Goal: Task Accomplishment & Management: Complete application form

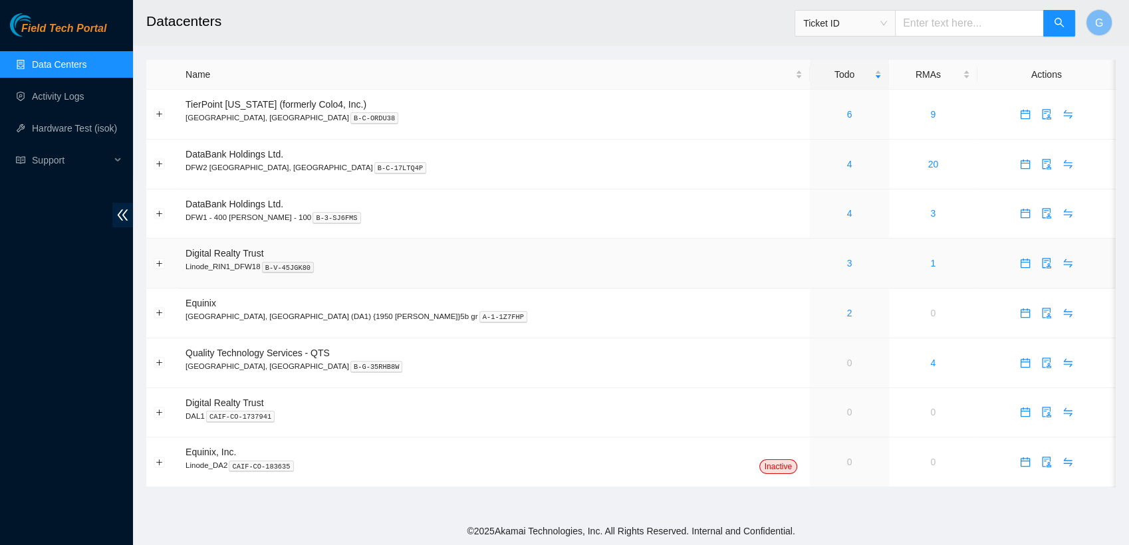
click at [218, 261] on p "Linode_RIN1_DFW18 B-V-45JGK80" at bounding box center [493, 267] width 617 height 12
click at [847, 265] on link "3" at bounding box center [849, 263] width 5 height 11
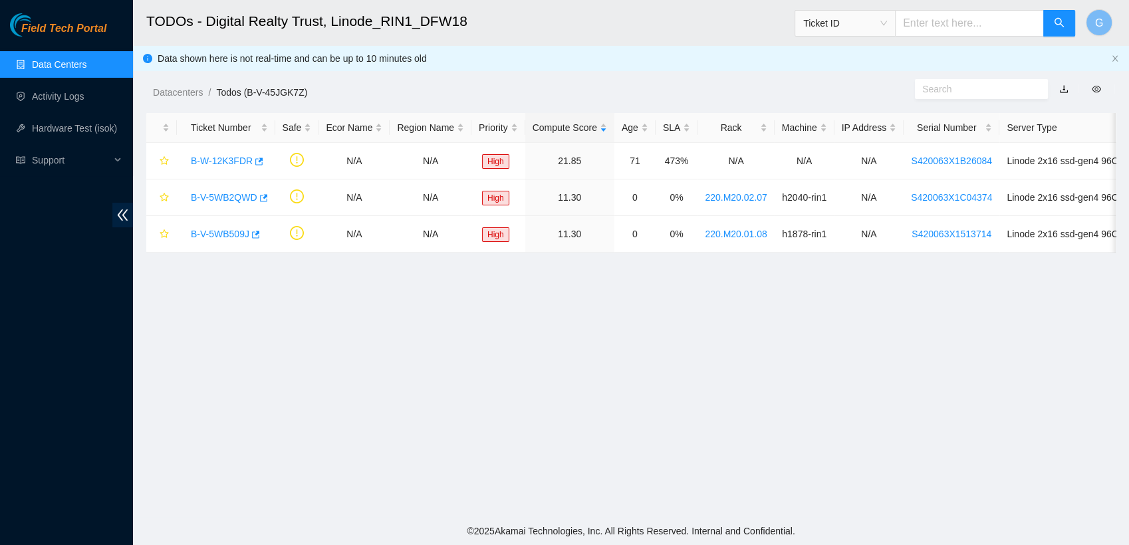
click at [785, 5] on h2 "TODOs - Digital Realty Trust, Linode_RIN1_DFW18" at bounding box center [532, 21] width 772 height 43
click at [206, 160] on link "B-W-12K3FDR" at bounding box center [222, 161] width 62 height 11
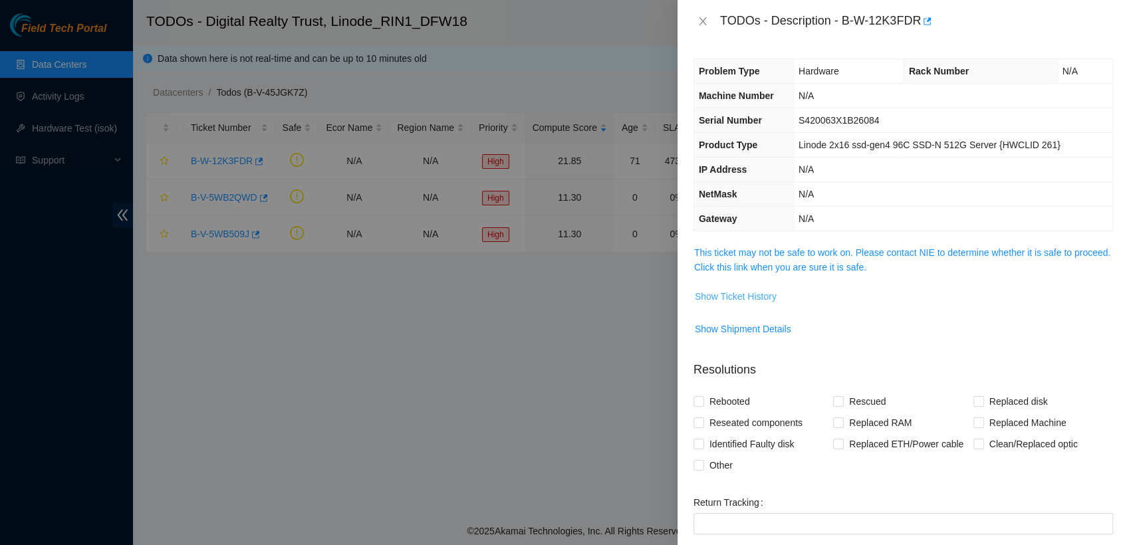
scroll to position [154, 0]
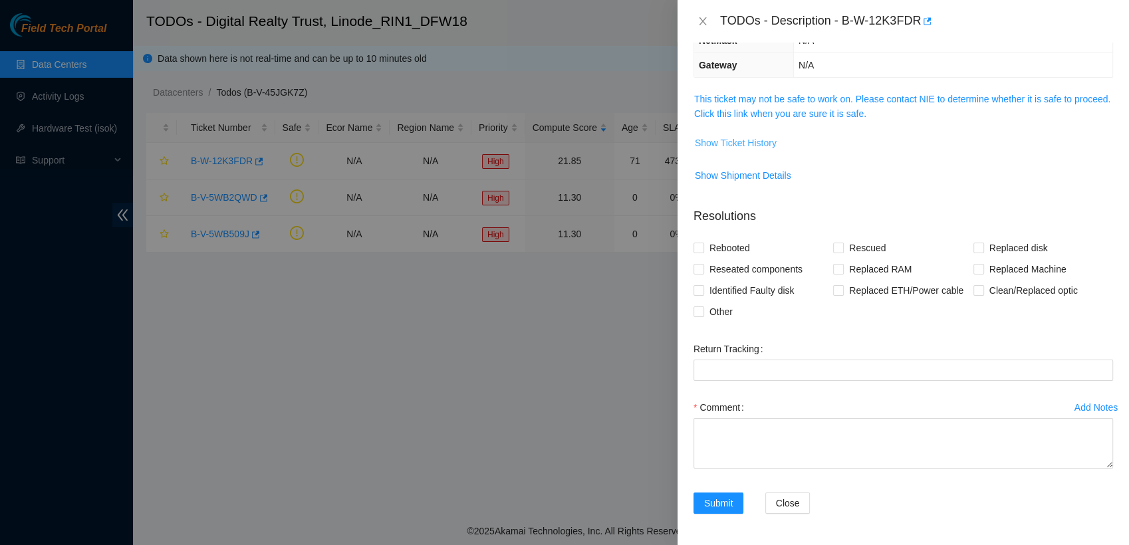
drag, startPoint x: 731, startPoint y: 144, endPoint x: 729, endPoint y: 136, distance: 9.0
click at [729, 136] on span "Show Ticket History" at bounding box center [736, 143] width 82 height 15
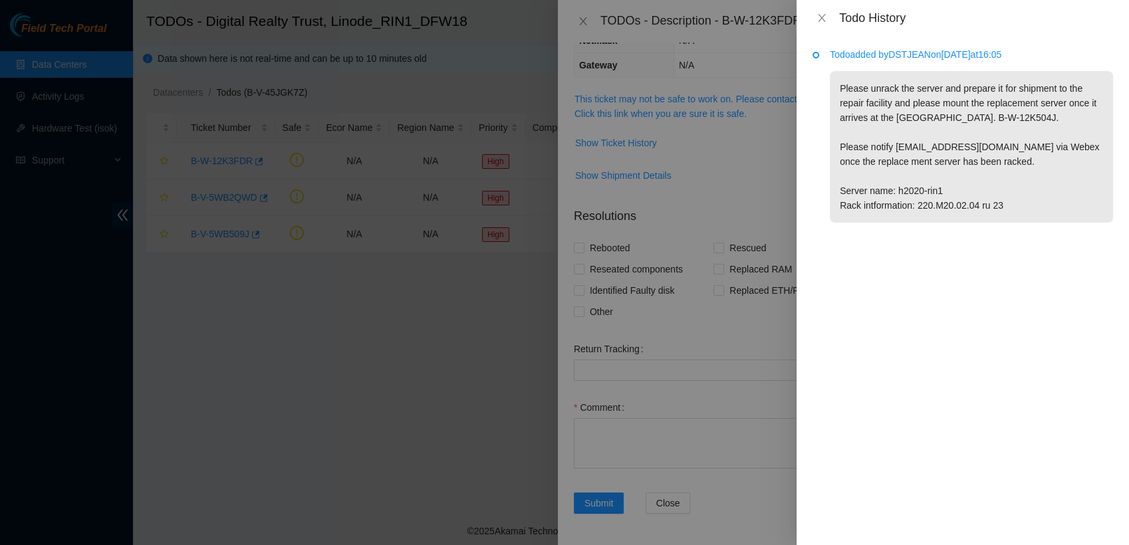
click at [907, 306] on div "Todo added by DSTJEAN on 2025-09-11 at 16:05 Please unrack the server and prepa…" at bounding box center [962, 290] width 332 height 509
click at [1026, 17] on div "Todo History" at bounding box center [976, 18] width 274 height 15
click at [911, 261] on div "Todo added by DSTJEAN on 2025-09-11 at 16:05 Please unrack the server and prepa…" at bounding box center [962, 290] width 332 height 509
click at [747, 190] on div at bounding box center [564, 272] width 1129 height 545
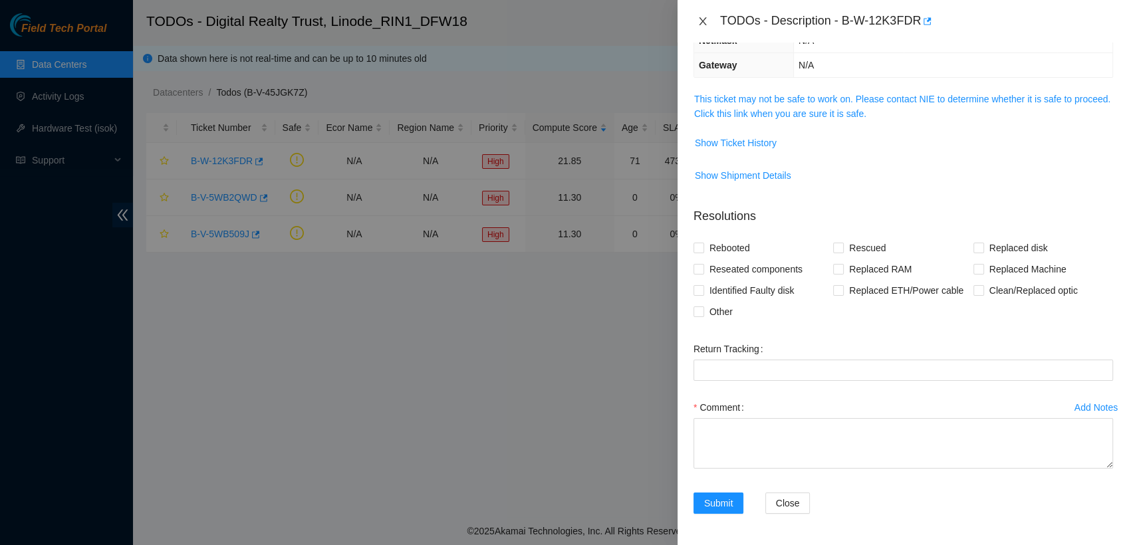
click at [705, 18] on icon "close" at bounding box center [702, 21] width 7 height 8
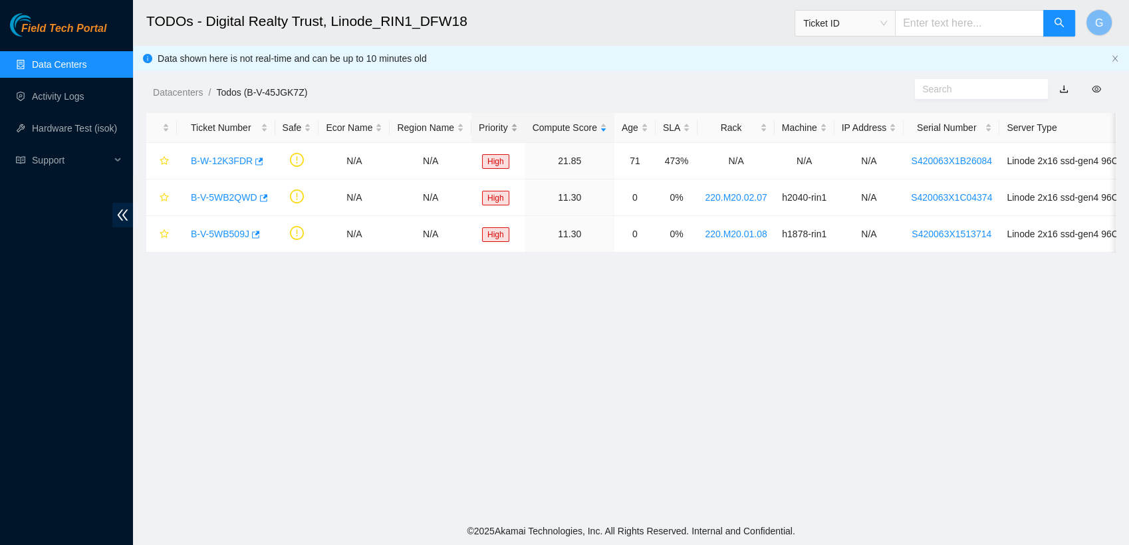
scroll to position [212, 0]
click at [232, 198] on link "B-V-5WB2QWD" at bounding box center [224, 197] width 66 height 11
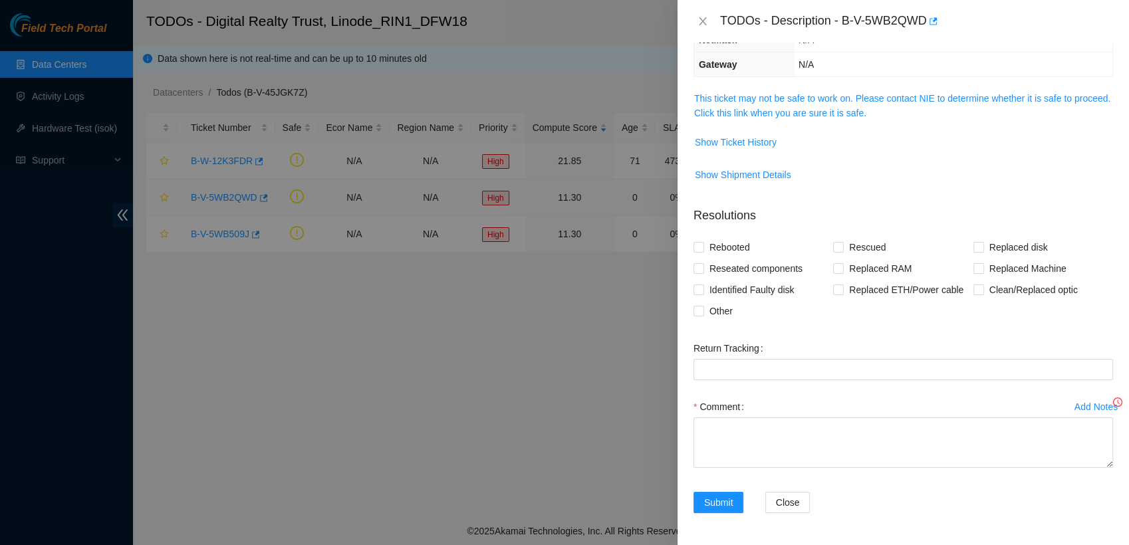
scroll to position [154, 0]
click at [705, 26] on icon "close" at bounding box center [702, 21] width 11 height 11
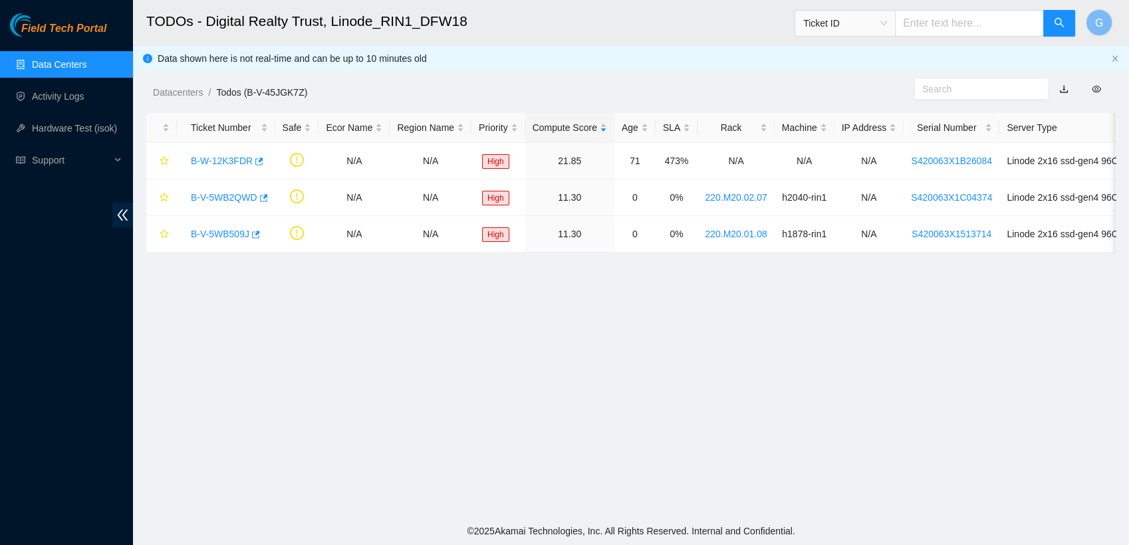
scroll to position [212, 0]
click at [895, 18] on div "Ticket ID" at bounding box center [845, 23] width 100 height 21
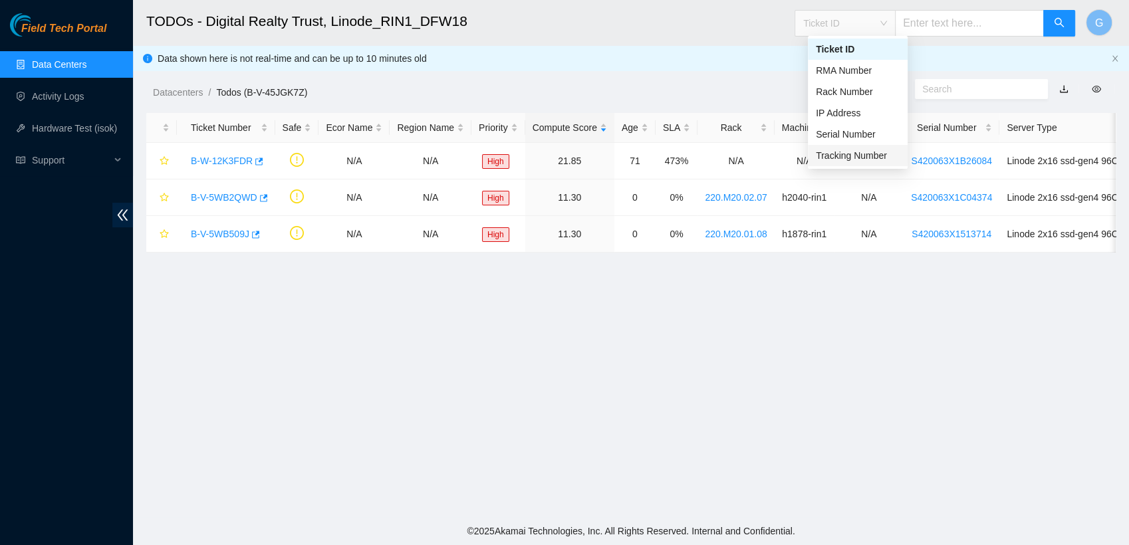
click at [867, 161] on div "Tracking Number" at bounding box center [858, 155] width 84 height 15
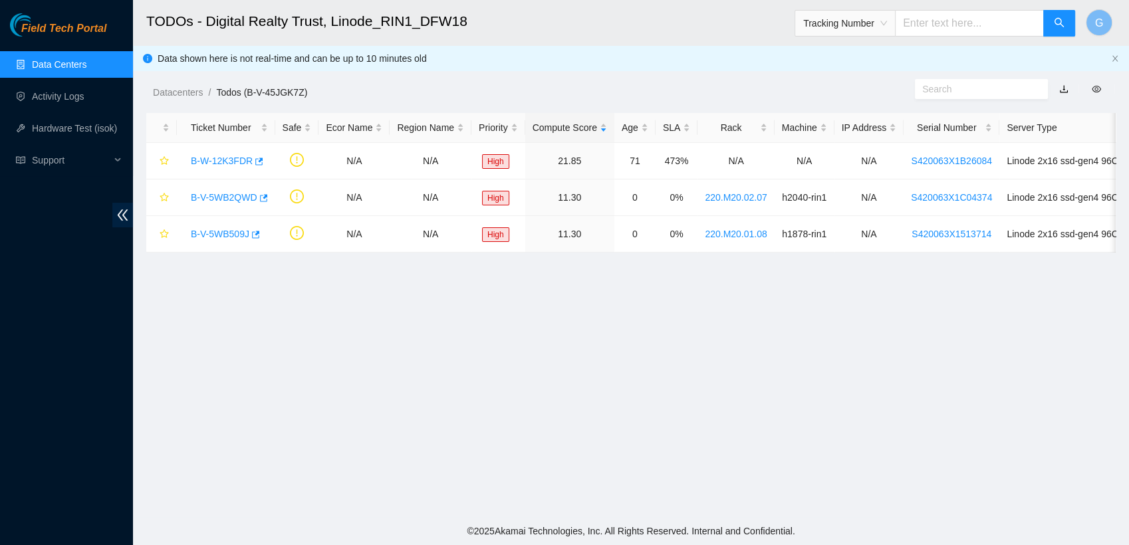
click at [936, 29] on input "text" at bounding box center [969, 23] width 149 height 27
type input "46347..59921"
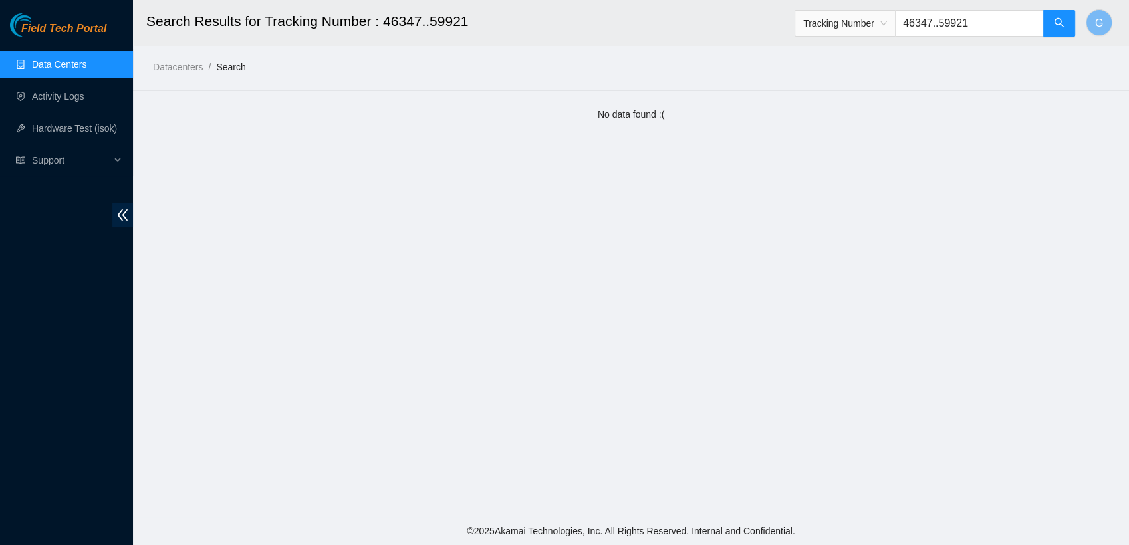
click at [951, 23] on input "46347..59921" at bounding box center [969, 23] width 149 height 27
click at [941, 23] on input "4634759921" at bounding box center [969, 23] width 149 height 27
type input "463470059921"
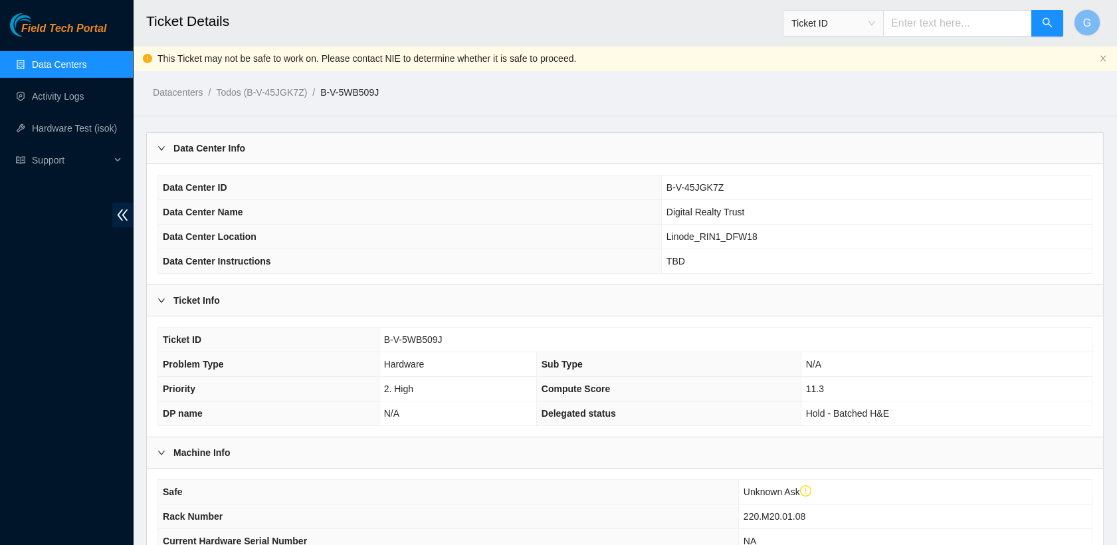
click at [85, 67] on link "Data Centers" at bounding box center [59, 64] width 55 height 11
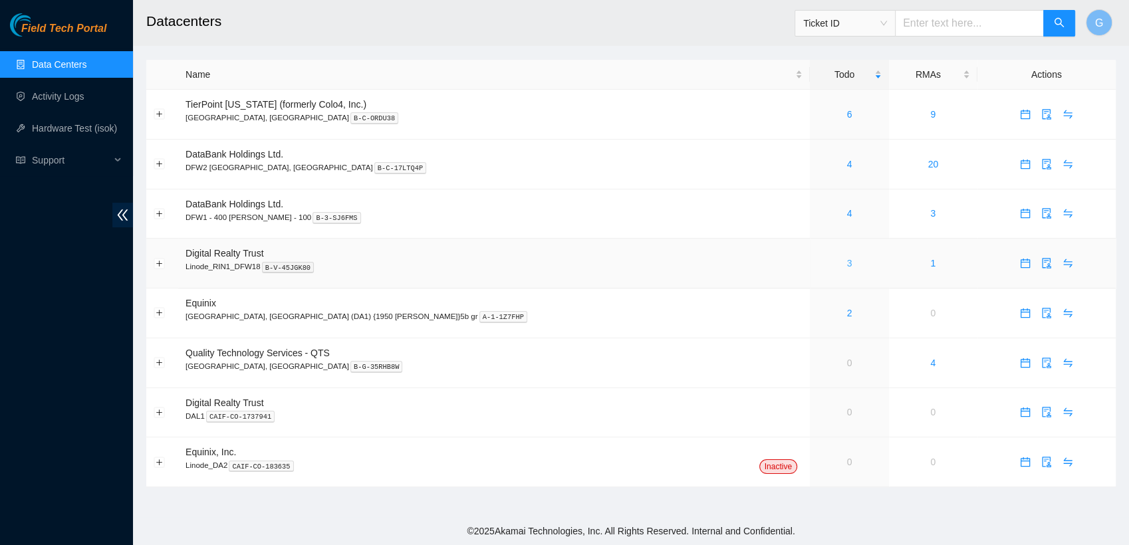
click at [847, 263] on link "3" at bounding box center [849, 263] width 5 height 11
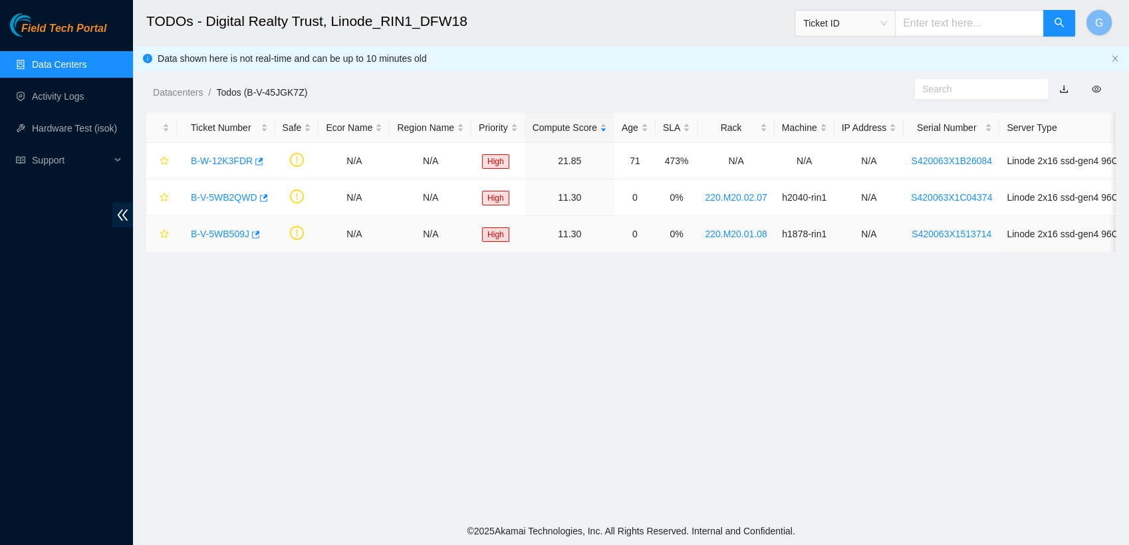
click at [228, 231] on link "B-V-5WB509J" at bounding box center [220, 234] width 58 height 11
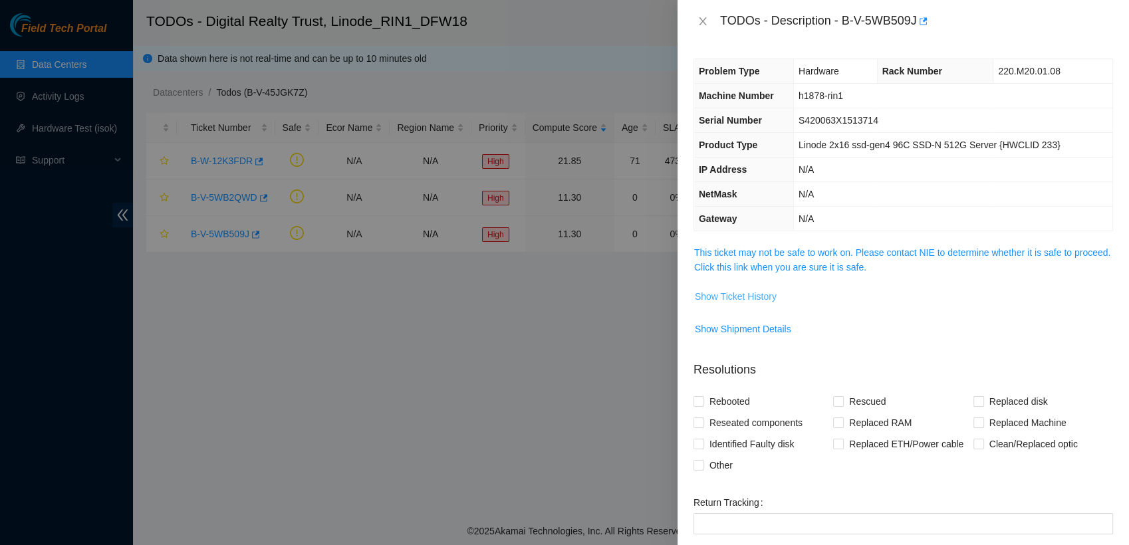
click at [769, 292] on span "Show Ticket History" at bounding box center [736, 296] width 82 height 15
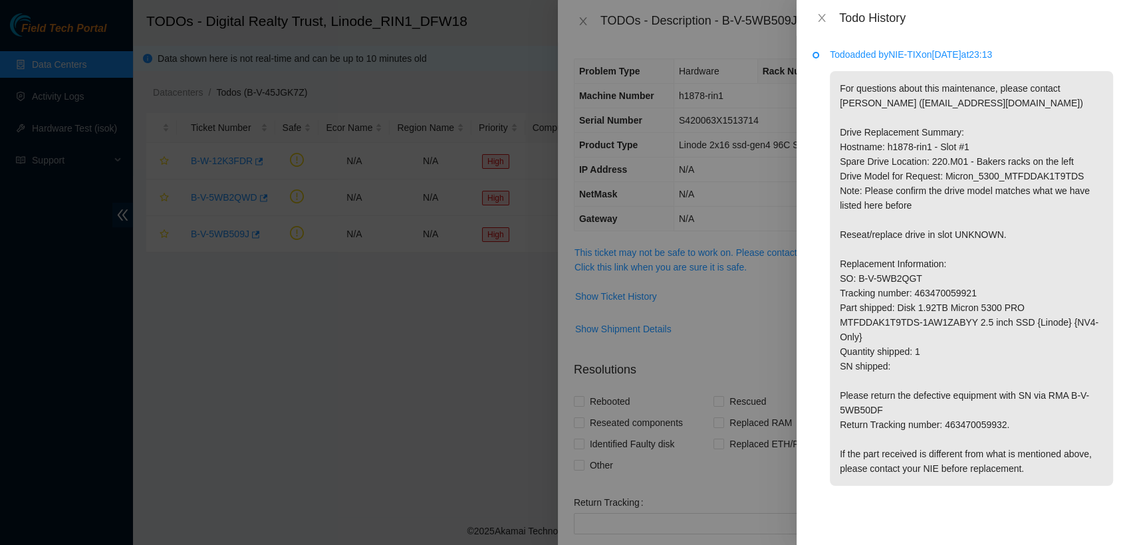
click at [839, 11] on div "Todo History" at bounding box center [976, 18] width 274 height 15
click at [819, 16] on icon "close" at bounding box center [821, 18] width 11 height 11
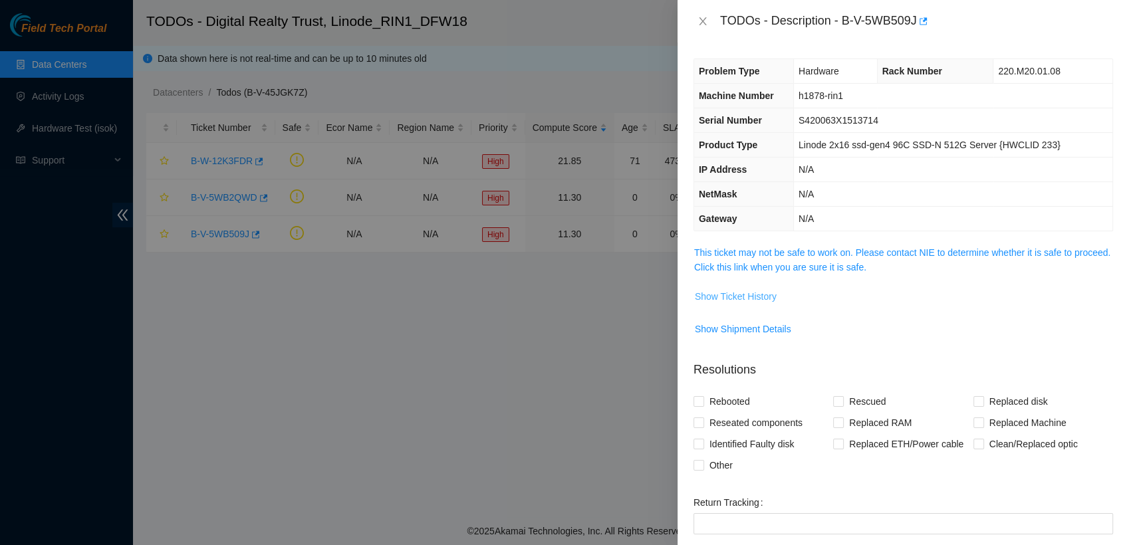
click at [717, 291] on span "Show Ticket History" at bounding box center [736, 296] width 82 height 15
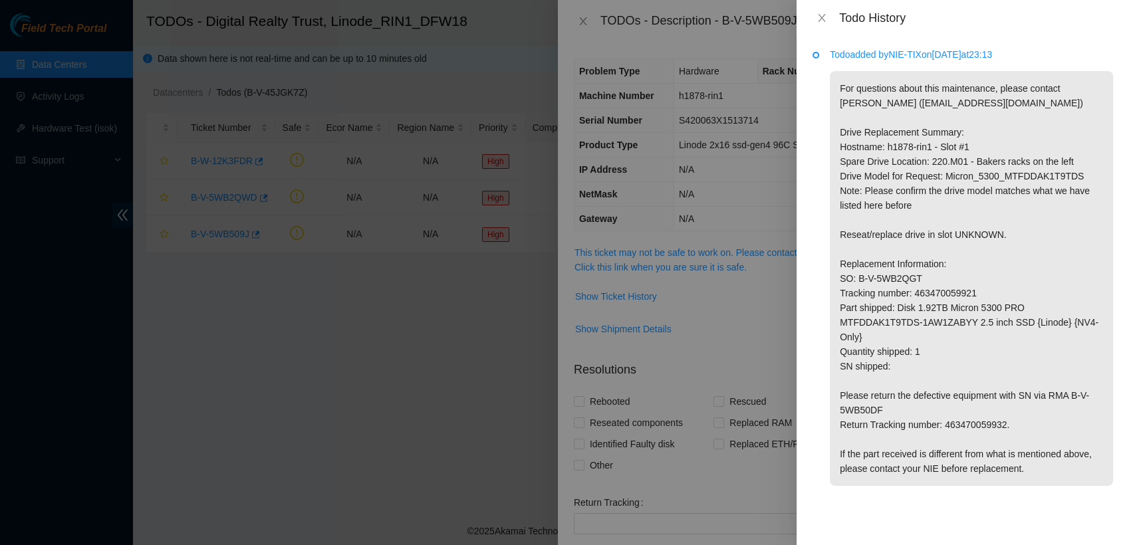
click at [388, 262] on div at bounding box center [564, 272] width 1129 height 545
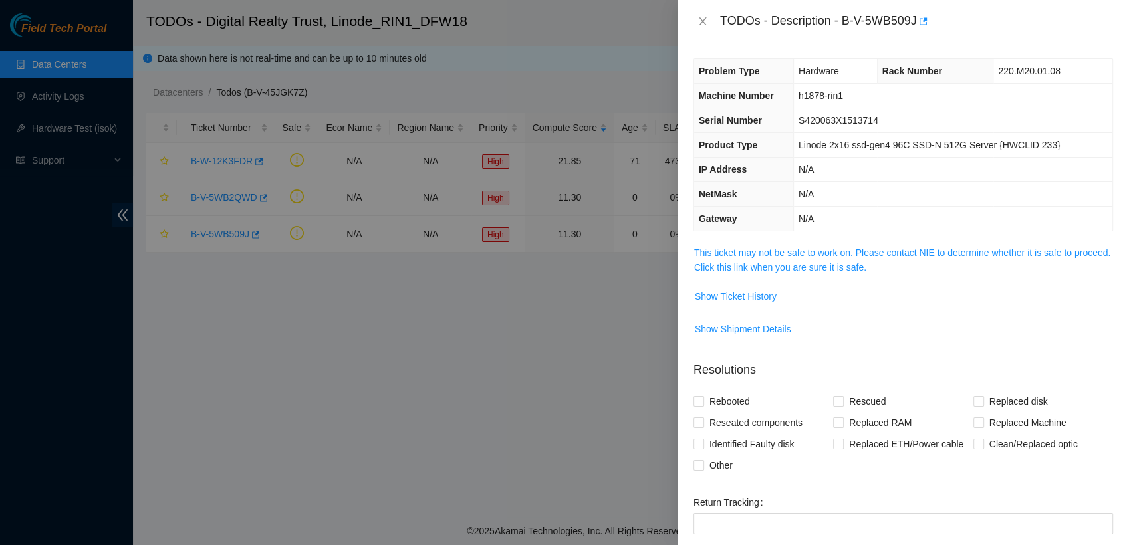
click at [511, 310] on div at bounding box center [564, 272] width 1129 height 545
click at [702, 23] on icon "close" at bounding box center [702, 21] width 11 height 11
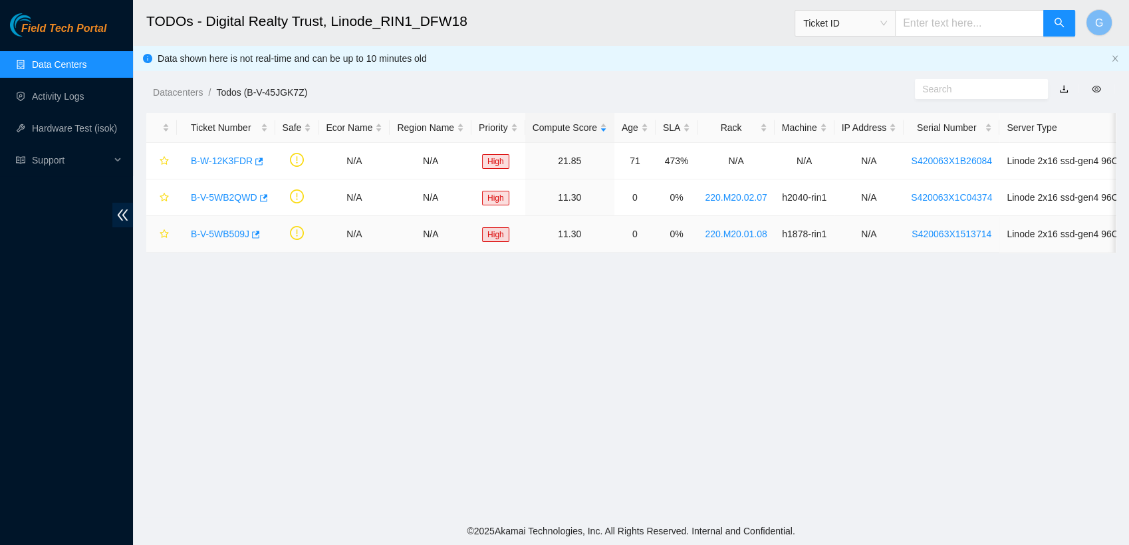
click at [233, 231] on link "B-V-5WB509J" at bounding box center [220, 234] width 58 height 11
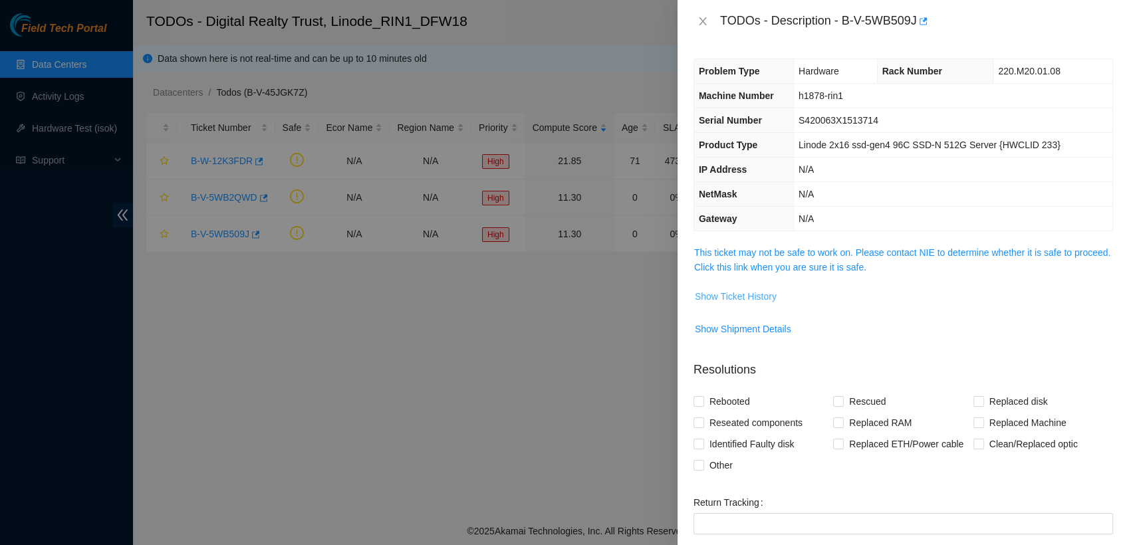
click at [740, 299] on span "Show Ticket History" at bounding box center [736, 296] width 82 height 15
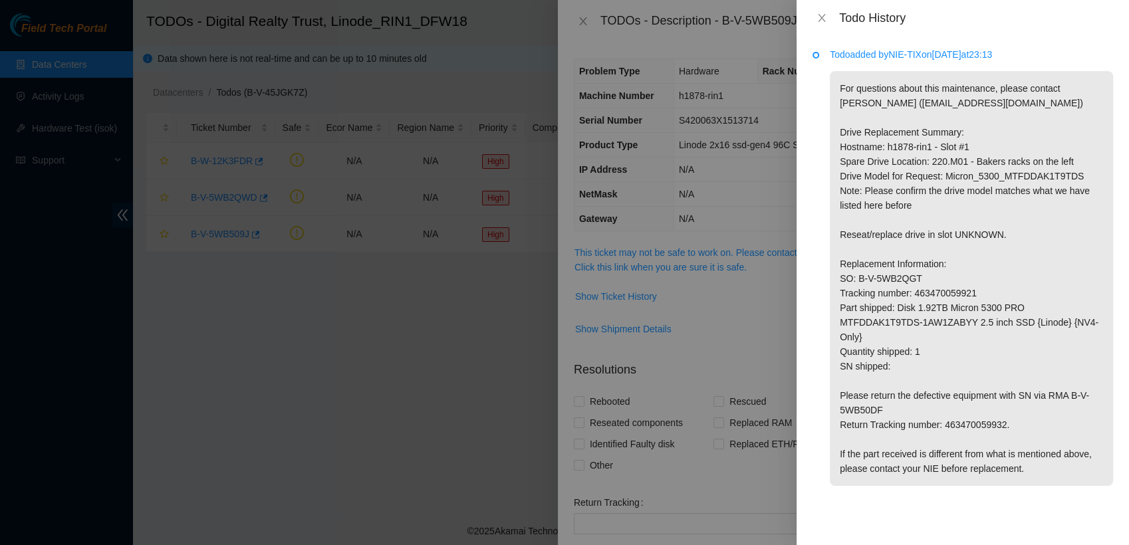
click at [825, 7] on div "Todo History" at bounding box center [962, 18] width 332 height 36
click at [815, 8] on div "Todo History" at bounding box center [962, 18] width 332 height 36
click at [818, 14] on icon "close" at bounding box center [821, 18] width 11 height 11
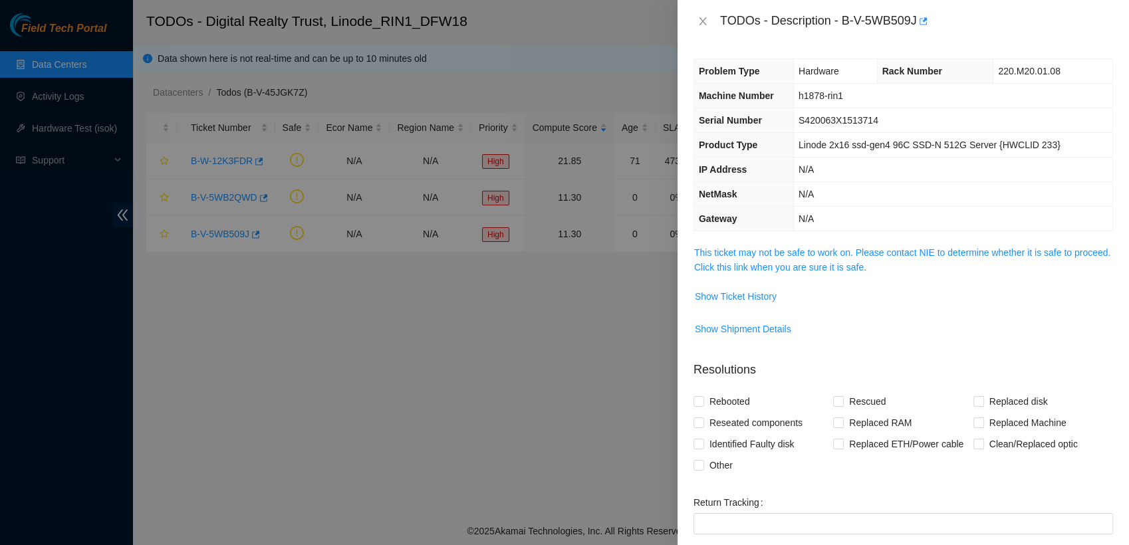
click at [840, 7] on div "TODOs - Description - B-V-5WB509J" at bounding box center [902, 21] width 451 height 43
click at [701, 18] on icon "close" at bounding box center [702, 21] width 11 height 11
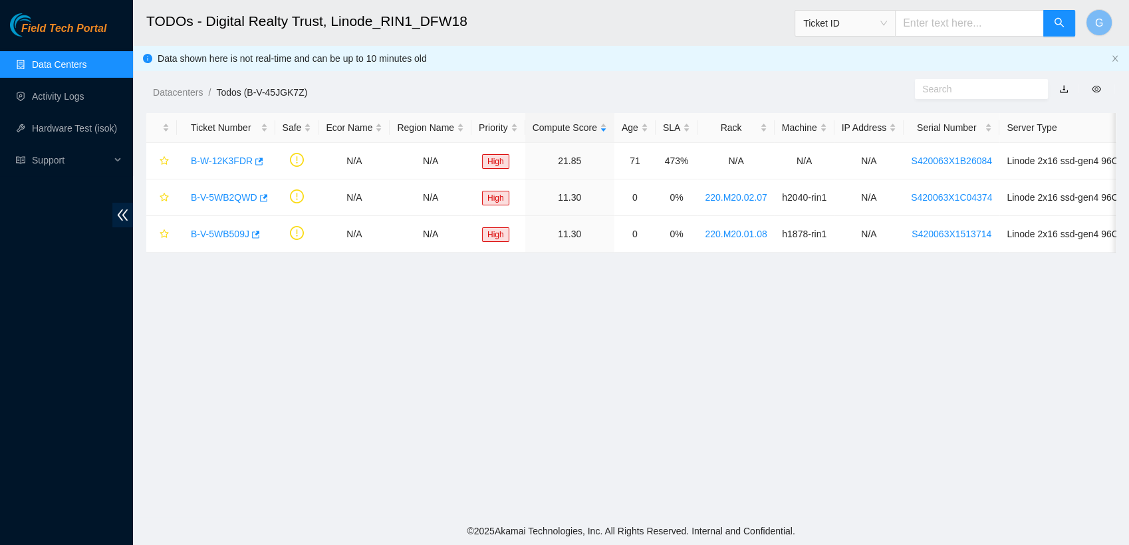
drag, startPoint x: 788, startPoint y: 17, endPoint x: 782, endPoint y: 9, distance: 10.0
click at [782, 9] on h2 "TODOs - Digital Realty Trust, Linode_RIN1_DFW18" at bounding box center [532, 21] width 772 height 43
click at [245, 231] on link "B-V-5WB509J" at bounding box center [220, 234] width 58 height 11
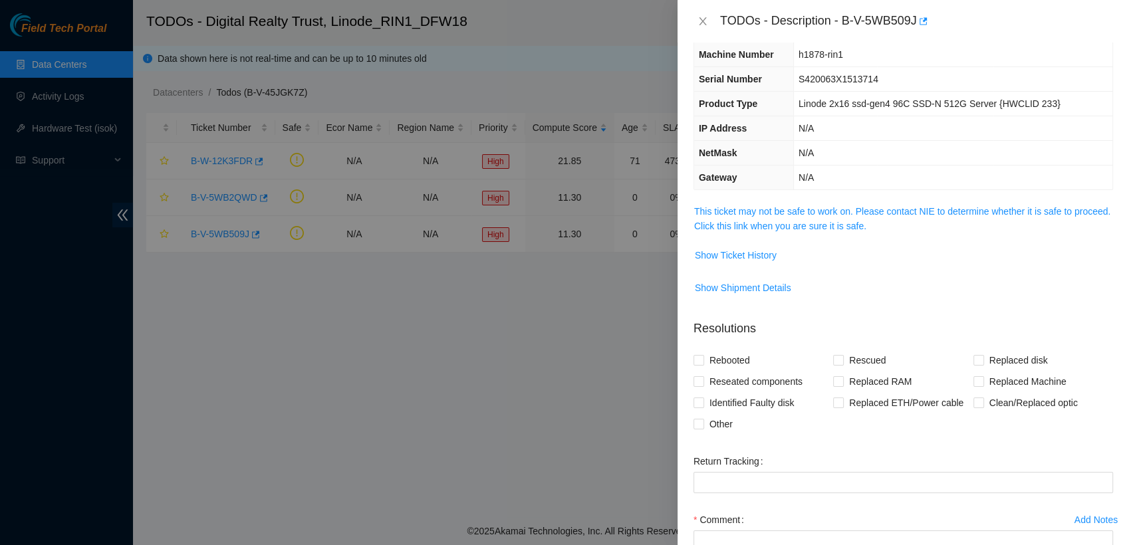
scroll to position [43, 0]
click at [732, 247] on span "Show Ticket History" at bounding box center [736, 254] width 82 height 15
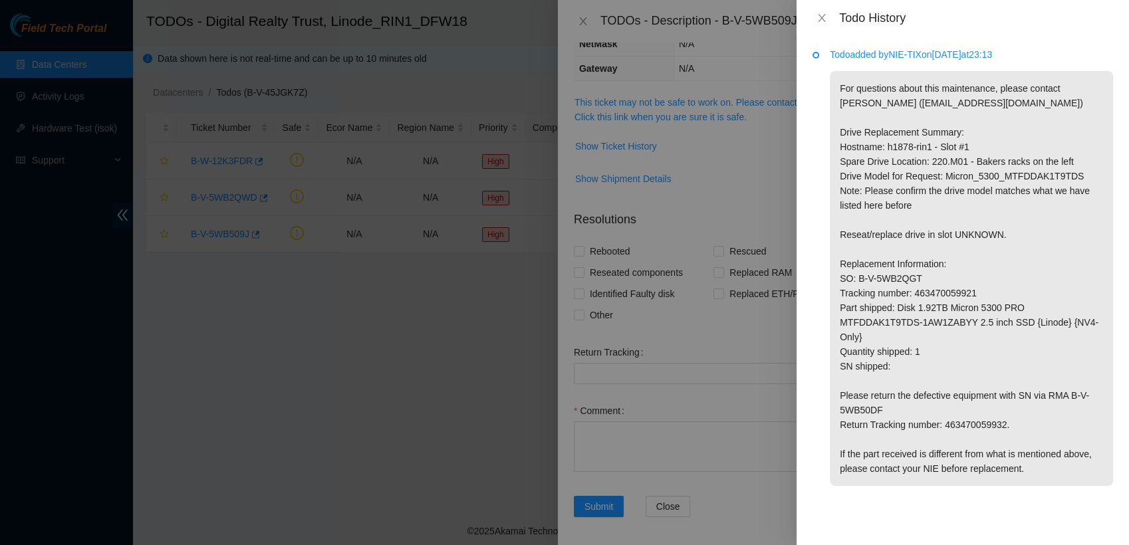
scroll to position [150, 0]
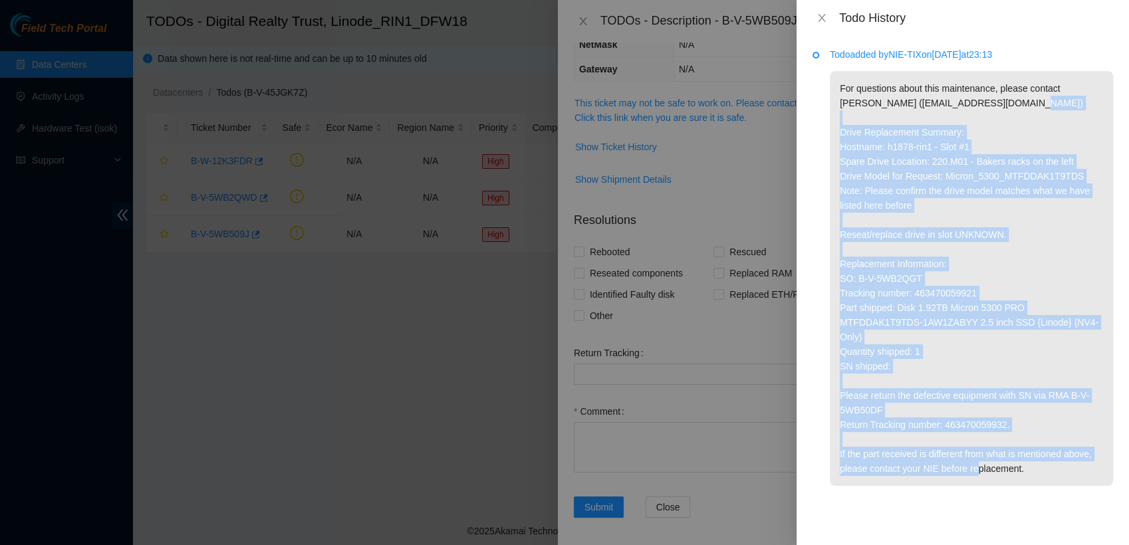
drag, startPoint x: 1037, startPoint y: 453, endPoint x: 821, endPoint y: 124, distance: 393.6
click at [821, 124] on li "Todo added by NIE-TIX on 2025-09-29 at 23:13 For questions about this maintenan…" at bounding box center [962, 282] width 300 height 461
copy p "Drive Replacement Summary: Hostname: h1878-rin1 - Slot #1 Spare Drive Location:…"
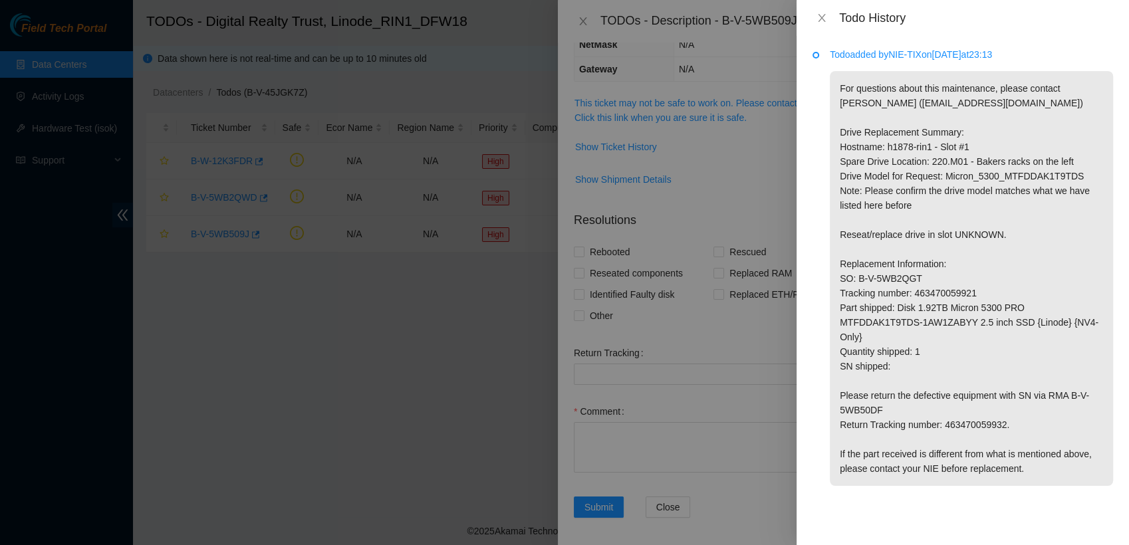
click at [984, 27] on div "Todo History" at bounding box center [962, 18] width 332 height 36
click at [824, 16] on icon "close" at bounding box center [821, 18] width 11 height 11
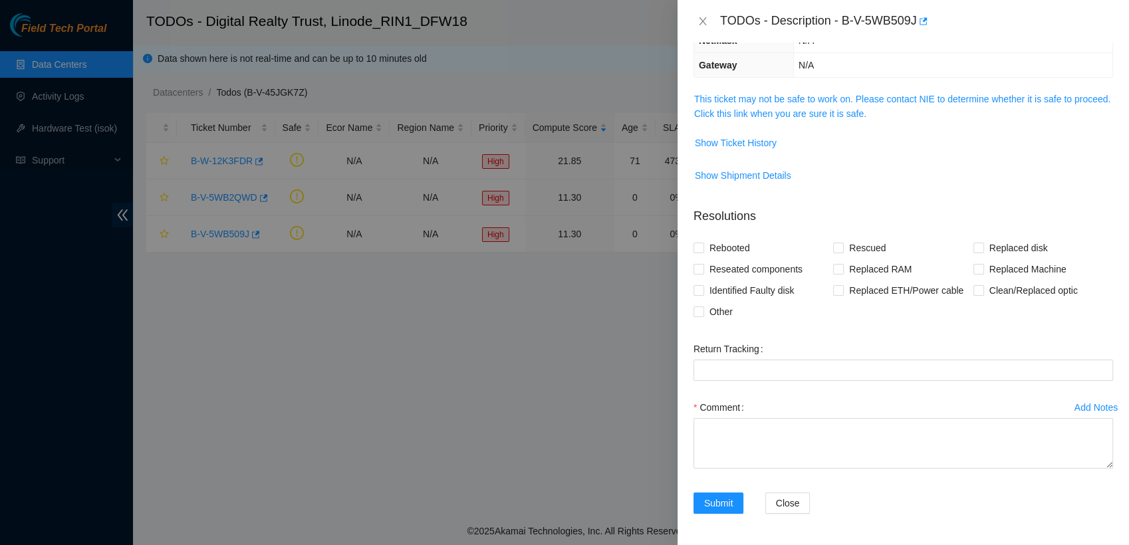
click at [856, 25] on div "TODOs - Description - B-V-5WB509J" at bounding box center [916, 21] width 393 height 21
drag, startPoint x: 856, startPoint y: 25, endPoint x: 858, endPoint y: 15, distance: 10.2
click at [858, 15] on div "TODOs - Description - B-V-5WB509J" at bounding box center [916, 21] width 393 height 21
drag, startPoint x: 858, startPoint y: 15, endPoint x: 981, endPoint y: 9, distance: 123.1
click at [981, 9] on div "TODOs - Description - B-V-5WB509J" at bounding box center [902, 21] width 451 height 43
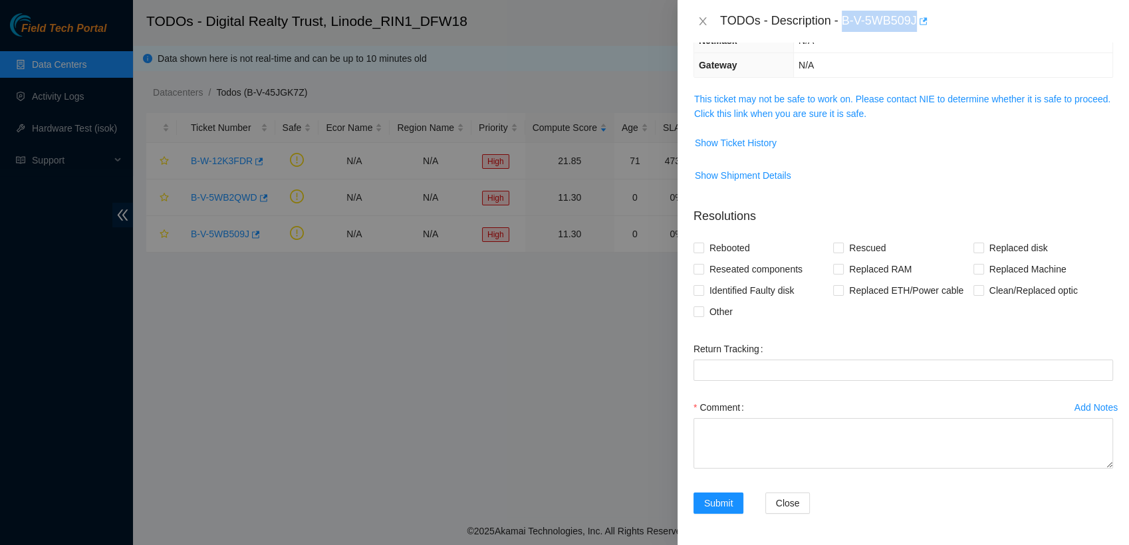
drag, startPoint x: 842, startPoint y: 19, endPoint x: 917, endPoint y: 11, distance: 75.5
click at [917, 11] on div "TODOs - Description - B-V-5WB509J" at bounding box center [916, 21] width 393 height 21
copy div "B-V-5WB509J"
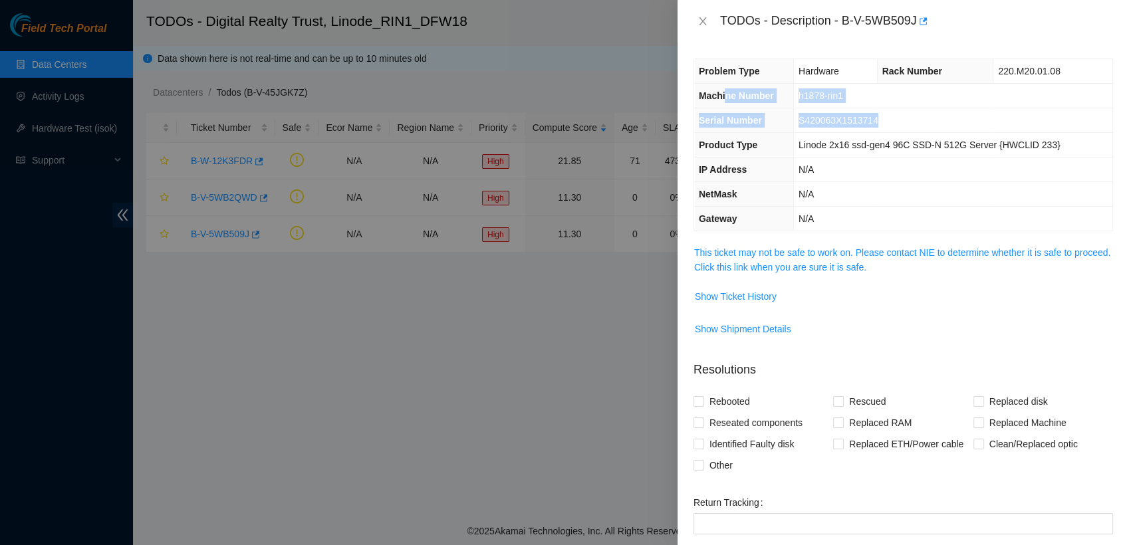
drag, startPoint x: 881, startPoint y: 117, endPoint x: 727, endPoint y: 105, distance: 155.3
click at [727, 105] on tbody "Problem Type Hardware Rack Number 220.M20.01.08 Machine Number h1878-rin1 Seria…" at bounding box center [903, 144] width 418 height 171
click at [734, 296] on span "Show Ticket History" at bounding box center [736, 296] width 82 height 15
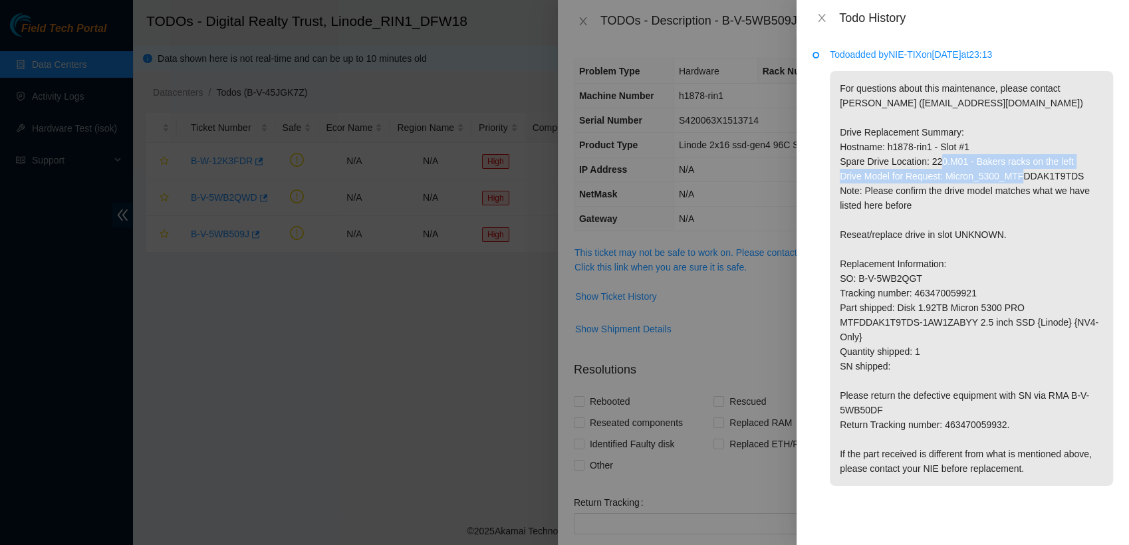
drag, startPoint x: 1073, startPoint y: 176, endPoint x: 987, endPoint y: 164, distance: 86.6
click at [987, 164] on p "For questions about this maintenance, please contact Alex Abelson (aabelson@aka…" at bounding box center [971, 278] width 283 height 415
drag, startPoint x: 987, startPoint y: 164, endPoint x: 1026, endPoint y: 196, distance: 50.6
click at [1026, 196] on p "For questions about this maintenance, please contact Alex Abelson (aabelson@aka…" at bounding box center [971, 278] width 283 height 415
click at [1070, 176] on p "For questions about this maintenance, please contact Alex Abelson (aabelson@aka…" at bounding box center [971, 278] width 283 height 415
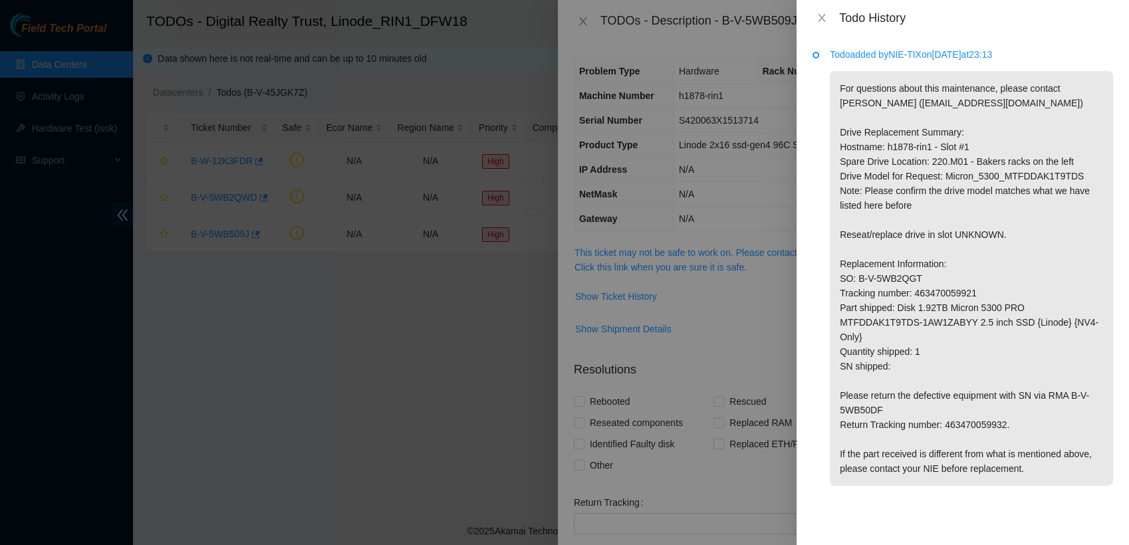
click at [1068, 179] on p "For questions about this maintenance, please contact Alex Abelson (aabelson@aka…" at bounding box center [971, 278] width 283 height 415
drag, startPoint x: 1074, startPoint y: 178, endPoint x: 1004, endPoint y: 177, distance: 69.1
click at [1004, 177] on p "For questions about this maintenance, please contact Alex Abelson (aabelson@aka…" at bounding box center [971, 278] width 283 height 415
copy p "MTFDDAK1T9TDS"
drag, startPoint x: 1020, startPoint y: 303, endPoint x: 889, endPoint y: 327, distance: 133.8
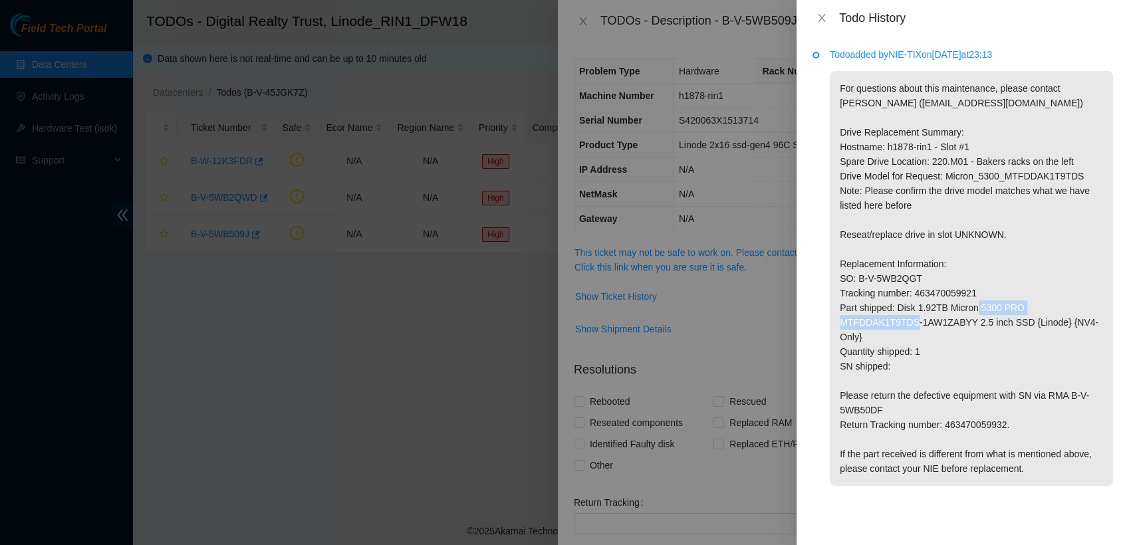
click at [889, 327] on p "For questions about this maintenance, please contact Alex Abelson (aabelson@aka…" at bounding box center [971, 278] width 283 height 415
copy p
drag, startPoint x: 889, startPoint y: 327, endPoint x: 942, endPoint y: 61, distance: 271.2
click at [942, 61] on p "Todo added by NIE-TIX on 2025-09-29 at 23:13" at bounding box center [971, 54] width 283 height 15
drag, startPoint x: 1020, startPoint y: 304, endPoint x: 888, endPoint y: 323, distance: 132.9
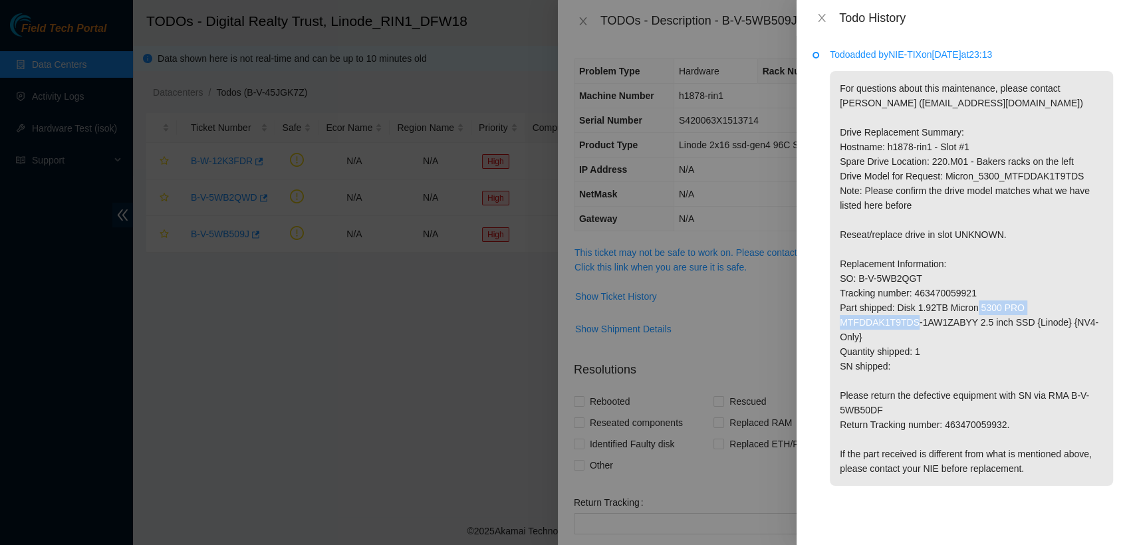
click at [888, 323] on p "For questions about this maintenance, please contact Alex Abelson (aabelson@aka…" at bounding box center [971, 278] width 283 height 415
copy p "MTFDDAK1T9TDS-1AW1ZABYY"
drag, startPoint x: 932, startPoint y: 279, endPoint x: 857, endPoint y: 274, distance: 75.3
click at [857, 274] on p "For questions about this maintenance, please contact Alex Abelson (aabelson@aka…" at bounding box center [971, 278] width 283 height 415
copy p "B-V-5WB2QGT"
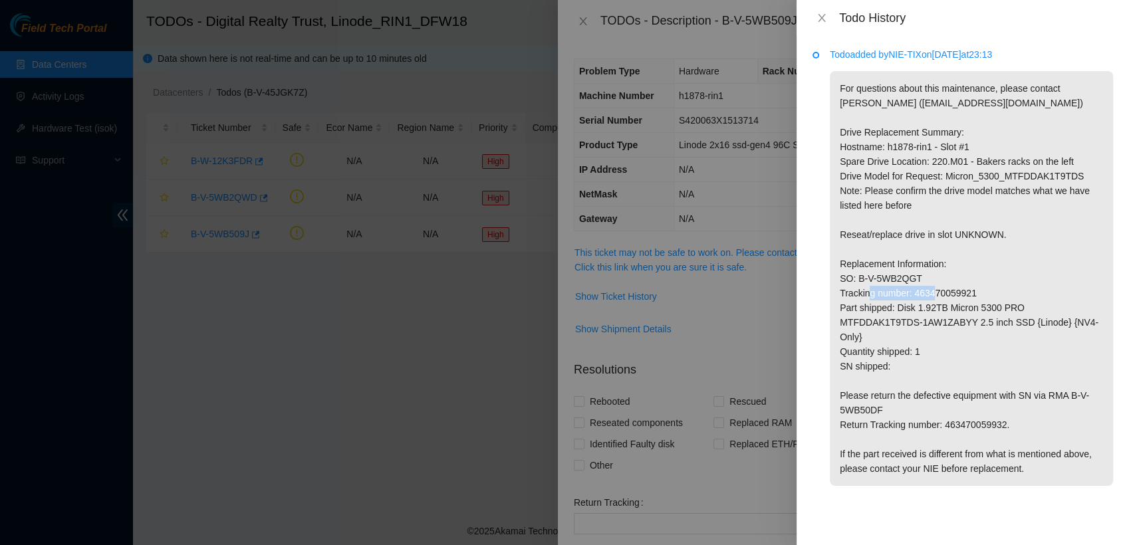
drag, startPoint x: 976, startPoint y: 293, endPoint x: 914, endPoint y: 294, distance: 61.8
click at [914, 294] on p "For questions about this maintenance, please contact Alex Abelson (aabelson@aka…" at bounding box center [971, 278] width 283 height 415
copy p "463470059921"
drag, startPoint x: 1072, startPoint y: 380, endPoint x: 1078, endPoint y: 396, distance: 17.0
click at [1078, 396] on p "For questions about this maintenance, please contact Alex Abelson (aabelson@aka…" at bounding box center [971, 278] width 283 height 415
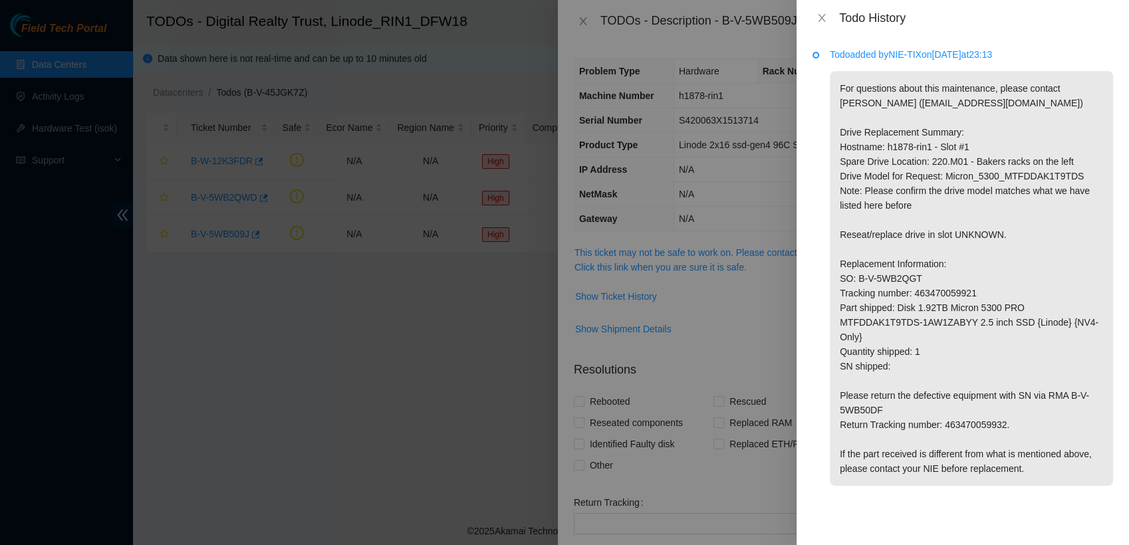
drag, startPoint x: 1078, startPoint y: 396, endPoint x: 1067, endPoint y: 378, distance: 20.9
click at [1067, 378] on p "For questions about this maintenance, please contact Alex Abelson (aabelson@aka…" at bounding box center [971, 278] width 283 height 415
drag, startPoint x: 1068, startPoint y: 382, endPoint x: 1024, endPoint y: 394, distance: 45.0
click at [1024, 394] on p "For questions about this maintenance, please contact Alex Abelson (aabelson@aka…" at bounding box center [971, 278] width 283 height 415
copy p "B-V-5WB50DF"
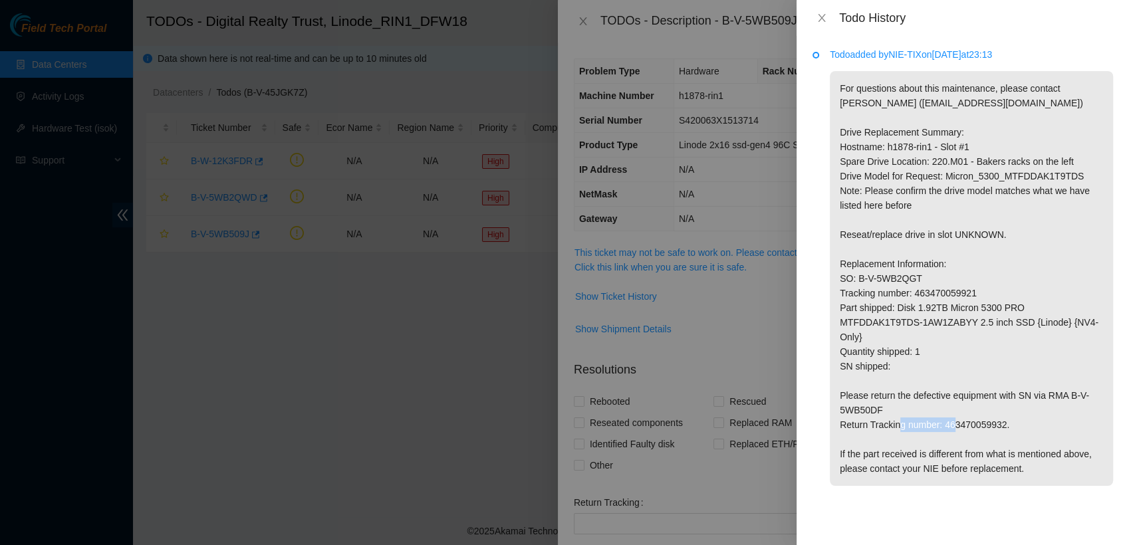
drag, startPoint x: 1000, startPoint y: 409, endPoint x: 943, endPoint y: 403, distance: 57.6
click at [943, 403] on p "For questions about this maintenance, please contact Alex Abelson (aabelson@aka…" at bounding box center [971, 278] width 283 height 415
copy p "463470059932"
drag, startPoint x: 823, startPoint y: 16, endPoint x: 820, endPoint y: 5, distance: 11.6
click at [820, 5] on div "Todo History" at bounding box center [962, 18] width 332 height 36
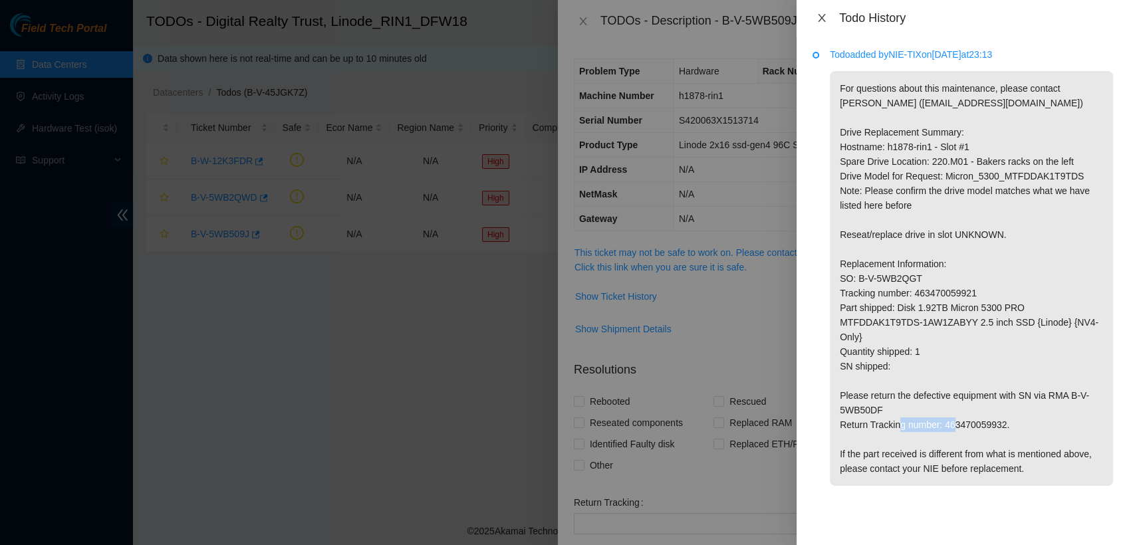
click at [816, 19] on icon "close" at bounding box center [821, 18] width 11 height 11
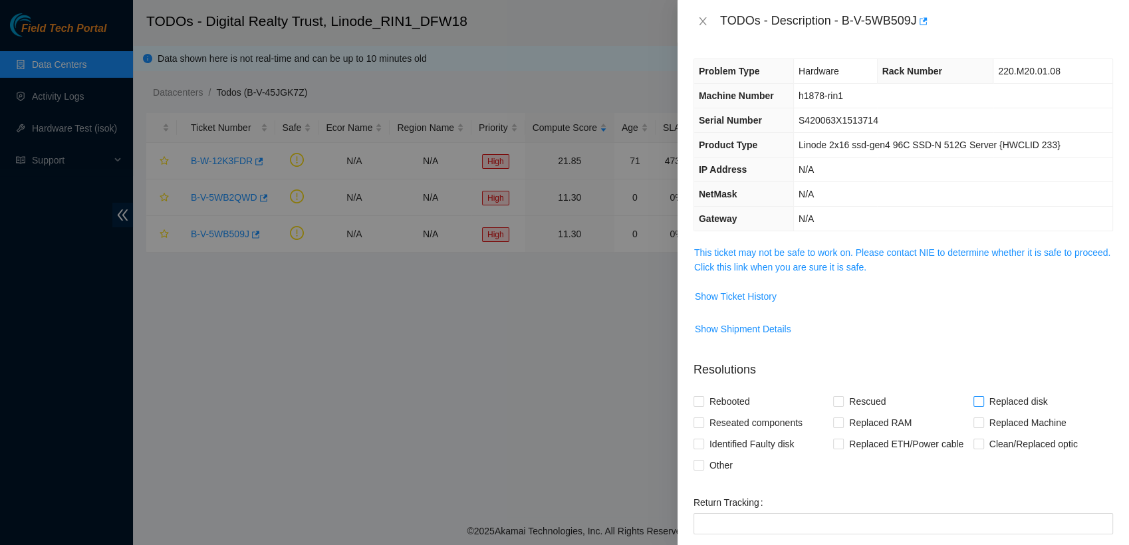
click at [973, 401] on input "Replaced disk" at bounding box center [977, 400] width 9 height 9
checkbox input "true"
click at [693, 468] on input "Other" at bounding box center [697, 464] width 9 height 9
checkbox input "true"
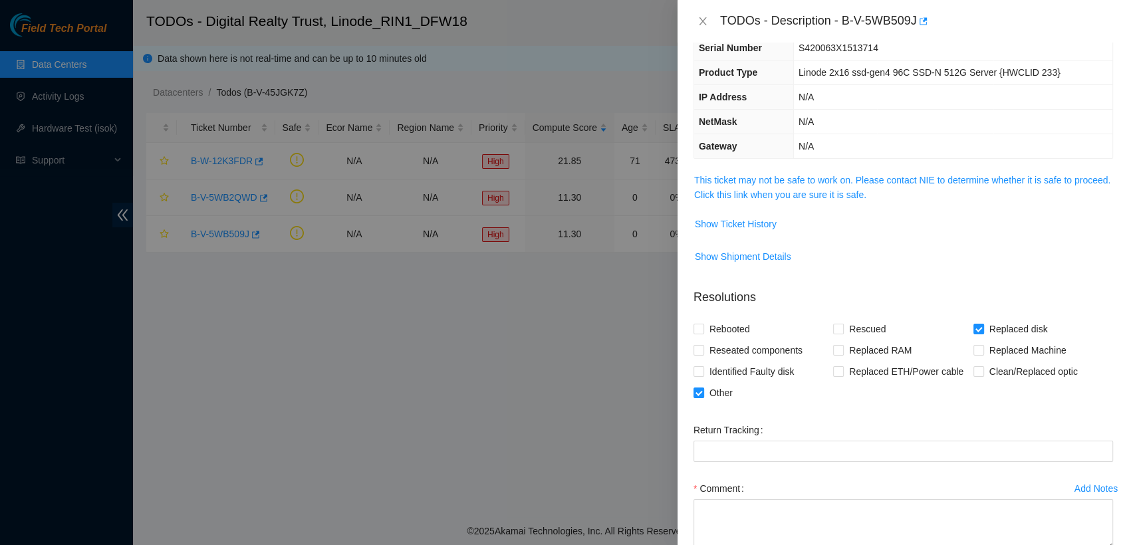
scroll to position [114, 0]
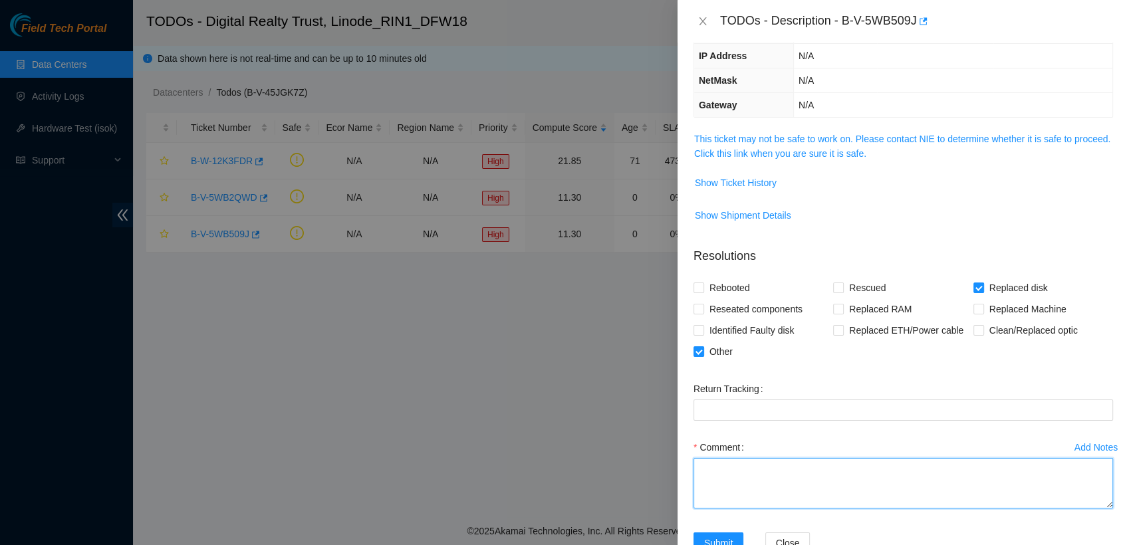
click at [798, 465] on textarea "Comment" at bounding box center [902, 483] width 419 height 51
drag, startPoint x: 763, startPoint y: 469, endPoint x: 762, endPoint y: 455, distance: 13.4
click at [762, 455] on div "Comment Contacted Alex verified safe to work on." at bounding box center [902, 477] width 419 height 80
click at [899, 470] on textarea "Contacted Alex and verified safe to work on." at bounding box center [902, 483] width 419 height 51
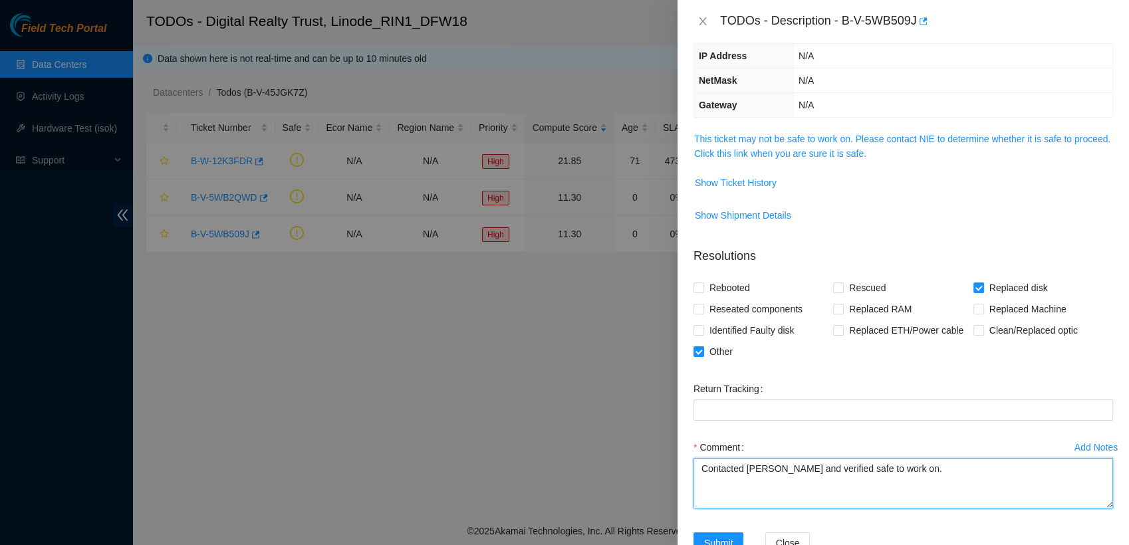
scroll to position [154, 0]
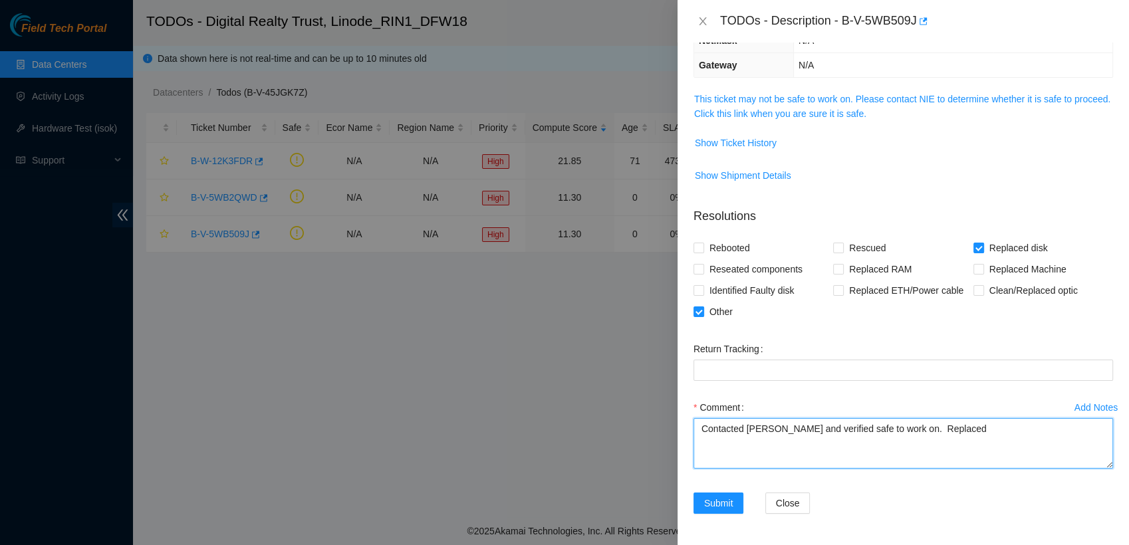
click at [915, 441] on textarea "Contacted Alex and verified safe to work on. Replaced" at bounding box center [902, 443] width 419 height 51
click at [1085, 429] on textarea "Contacted Alex and verified safe to work on. Verified drive new and old drive. …" at bounding box center [902, 443] width 419 height 51
paste textarea "Ticket:B-V-5WB509J New SN: 221035CF9DD6 Old SN: 21132DF5C395 Service Order: B-V…"
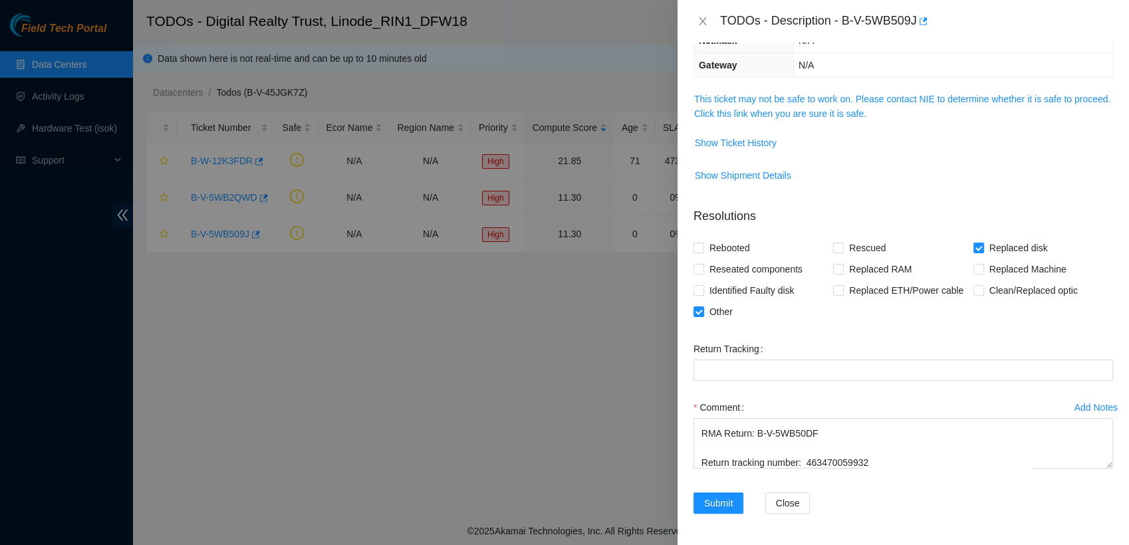
click at [1074, 414] on button "Add Notes" at bounding box center [1096, 407] width 45 height 21
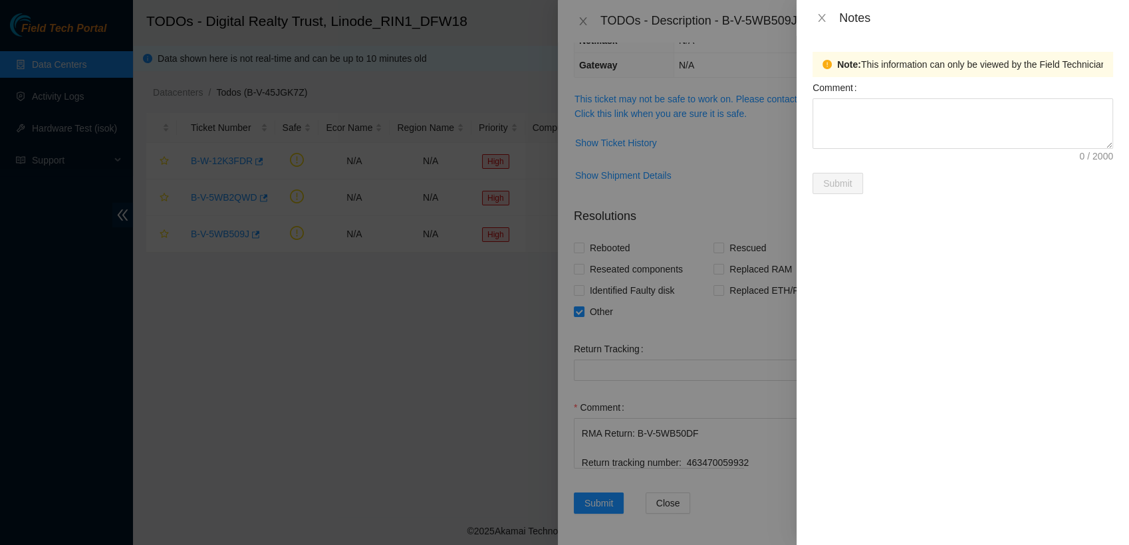
click at [729, 423] on div at bounding box center [564, 272] width 1129 height 545
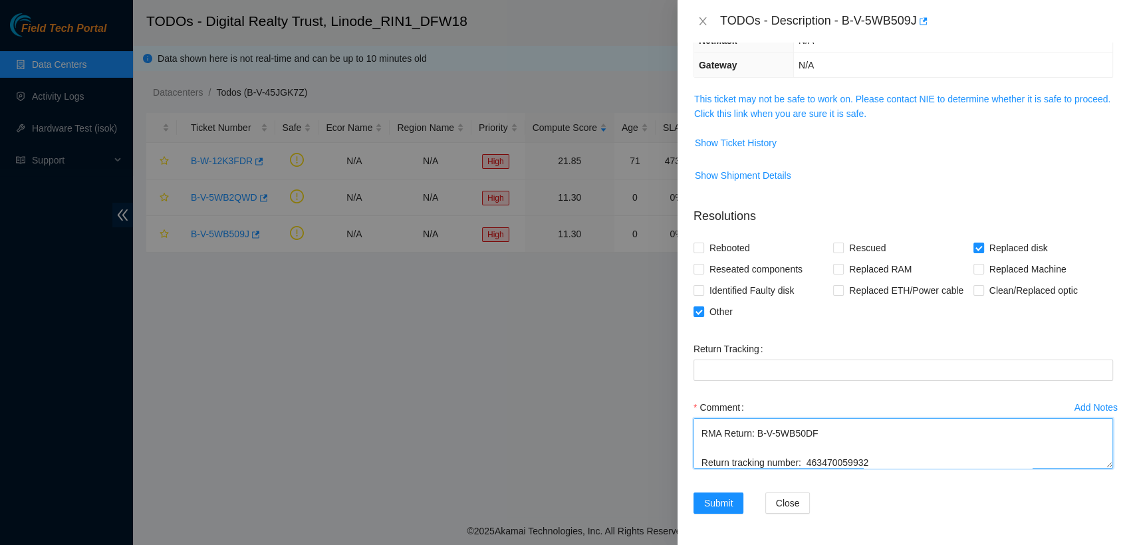
click at [732, 453] on textarea "Contacted Alex and verified safe to work on. Verified drive new and old drive. …" at bounding box center [902, 443] width 419 height 51
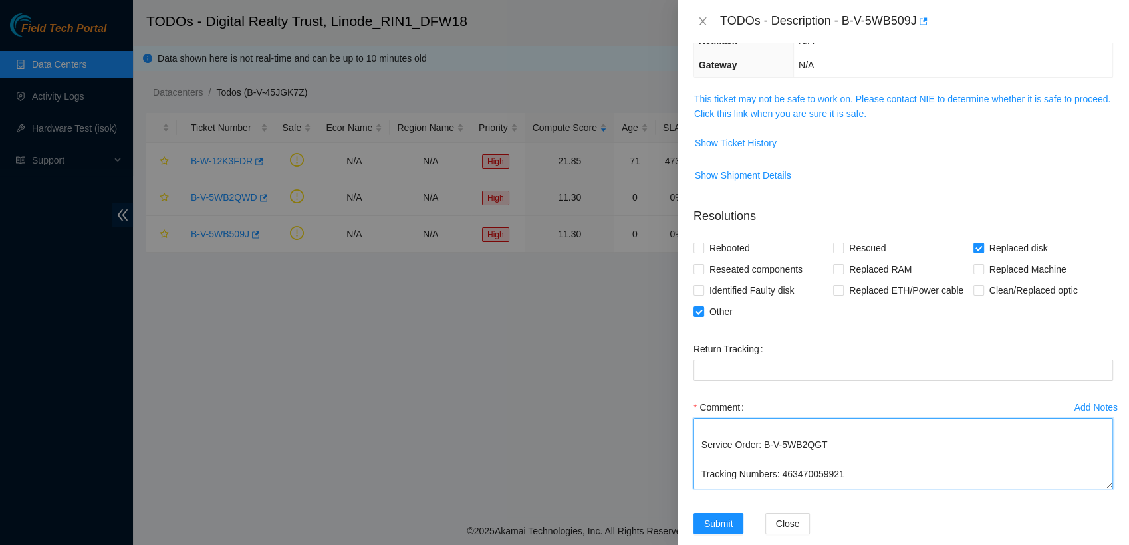
scroll to position [47, 0]
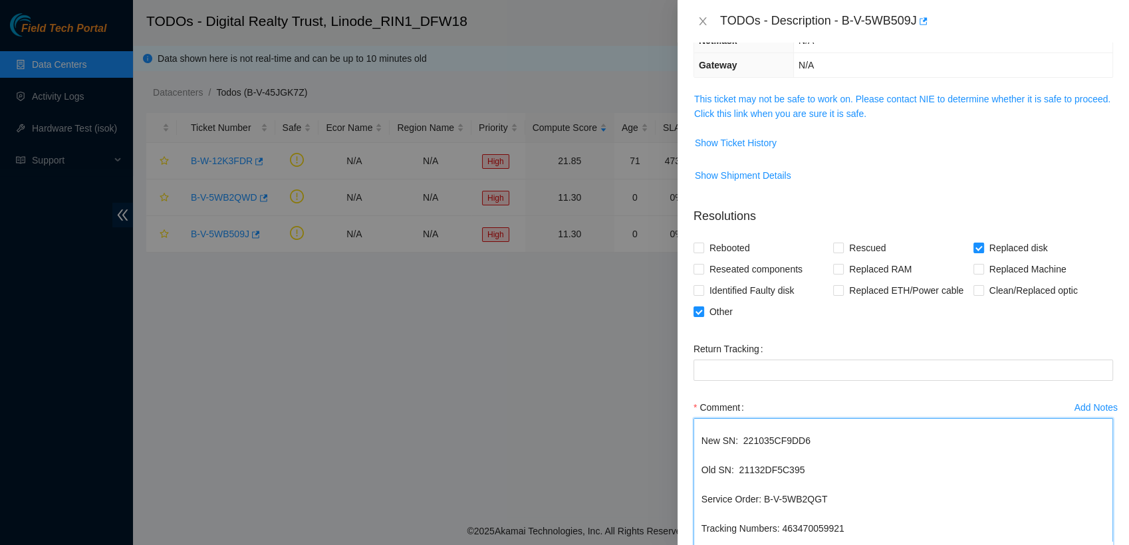
drag, startPoint x: 1097, startPoint y: 466, endPoint x: 1111, endPoint y: 581, distance: 115.8
click at [1111, 544] on html "Field Tech Portal Data Centers Activity Logs Hardware Test (isok) Support TODOs…" at bounding box center [564, 272] width 1129 height 545
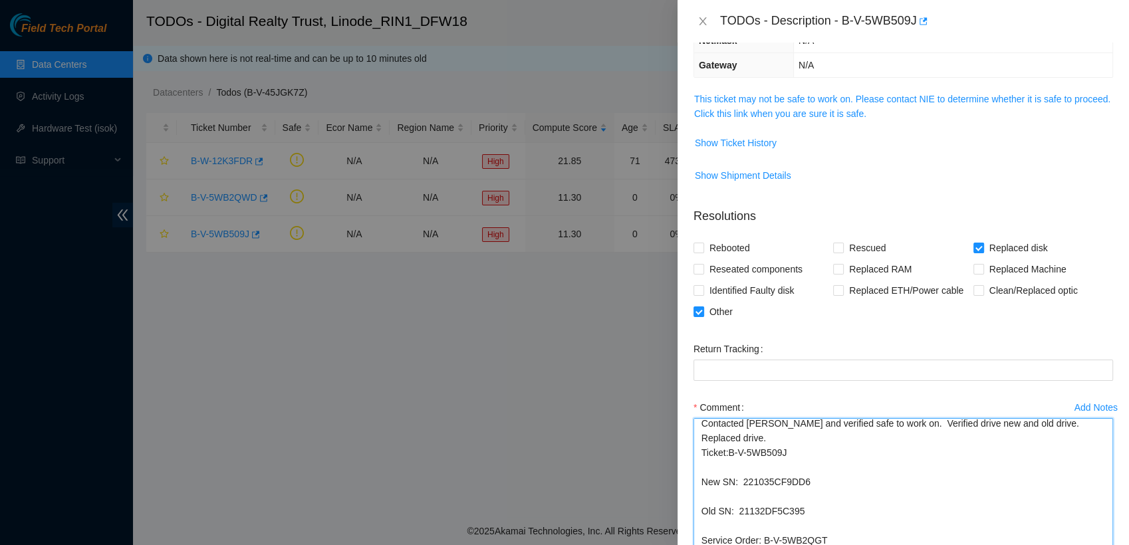
scroll to position [0, 0]
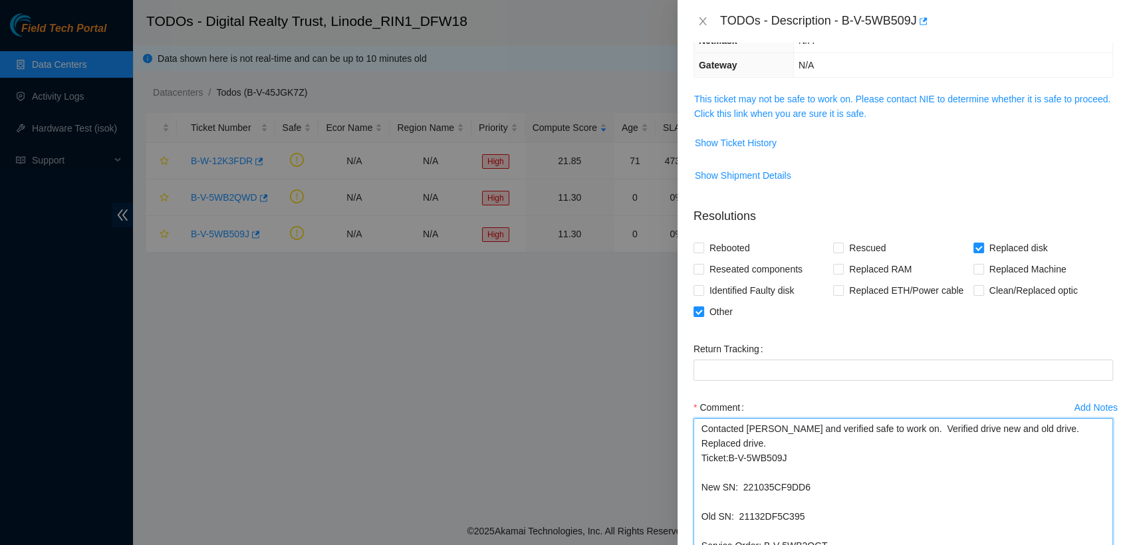
click at [697, 485] on textarea "Contacted Alex and verified safe to work on. Verified drive new and old drive. …" at bounding box center [902, 500] width 419 height 165
click at [694, 493] on textarea "Contacted Alex and verified safe to work on. Verified drive new and old drive. …" at bounding box center [902, 500] width 419 height 165
click at [702, 516] on textarea "Contacted Alex and verified safe to work on. Verified drive new and old drive. …" at bounding box center [902, 500] width 419 height 165
click at [701, 527] on textarea "Contacted Alex and verified safe to work on. Verified drive new and old drive. …" at bounding box center [902, 500] width 419 height 165
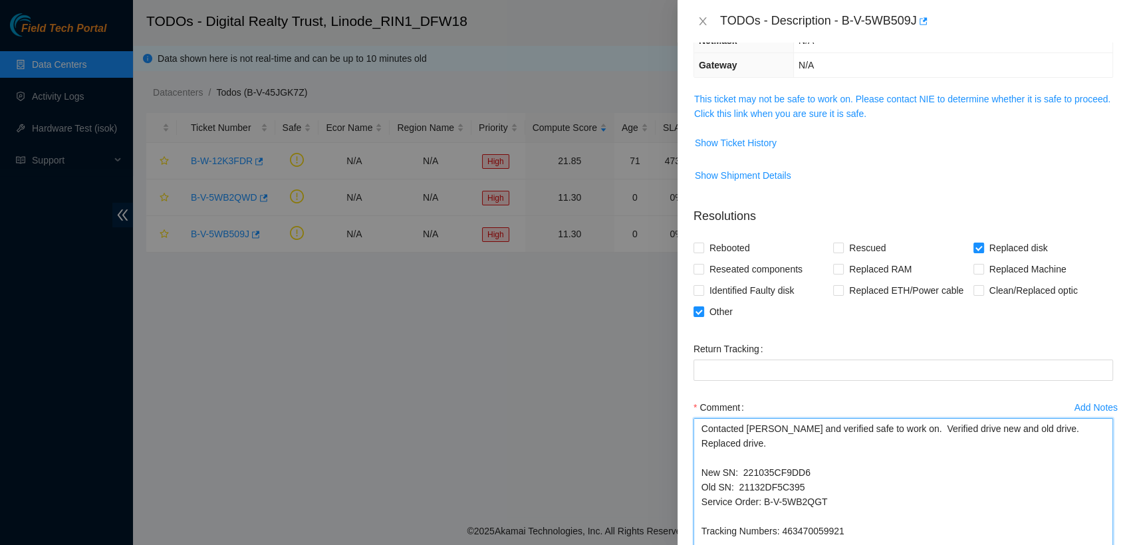
click at [701, 527] on textarea "Contacted Alex and verified safe to work on. Verified drive new and old drive. …" at bounding box center [902, 500] width 419 height 165
click at [697, 528] on textarea "Contacted Alex and verified safe to work on. Verified drive new and old drive. …" at bounding box center [902, 500] width 419 height 165
click at [842, 538] on textarea "Contacted Alex and verified safe to work on. Verified drive new and old drive. …" at bounding box center [902, 500] width 419 height 165
type textarea "Contacted Alex and verified safe to work on. Verified drive new and old drive. …"
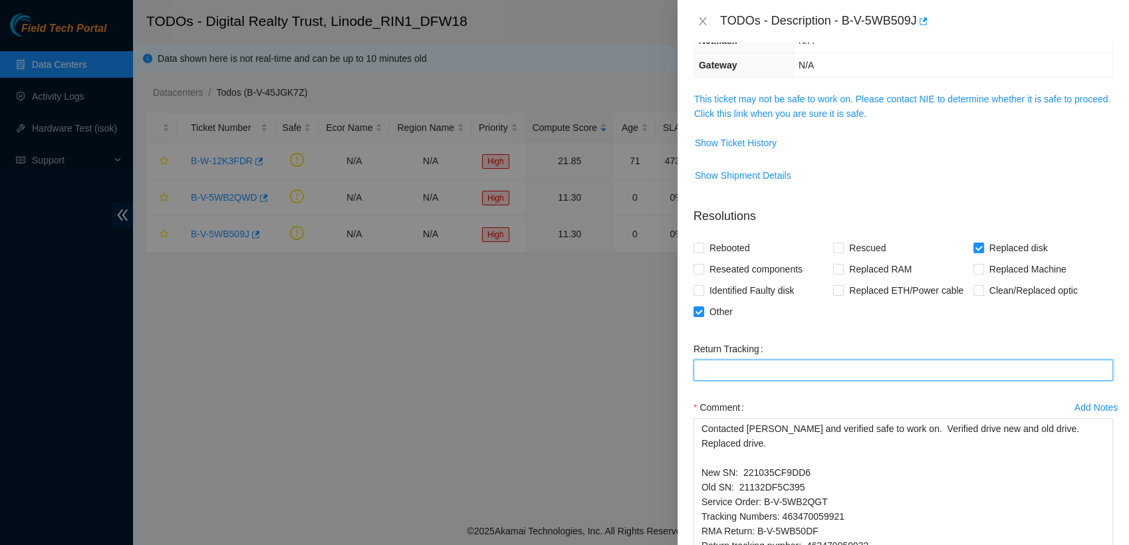
click at [788, 380] on Tracking "Return Tracking" at bounding box center [902, 370] width 419 height 21
paste Tracking "463470059932"
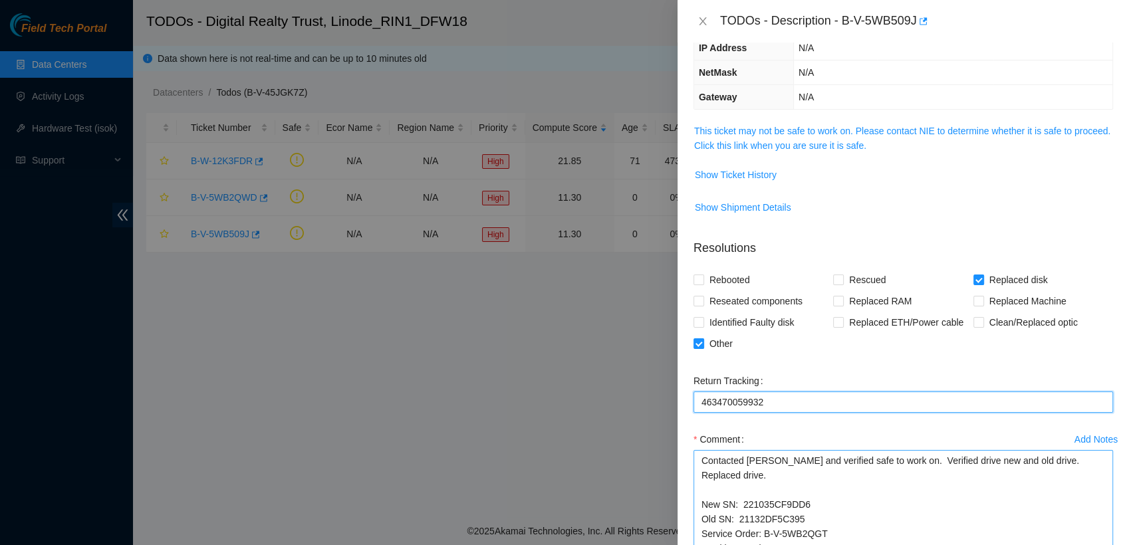
scroll to position [267, 0]
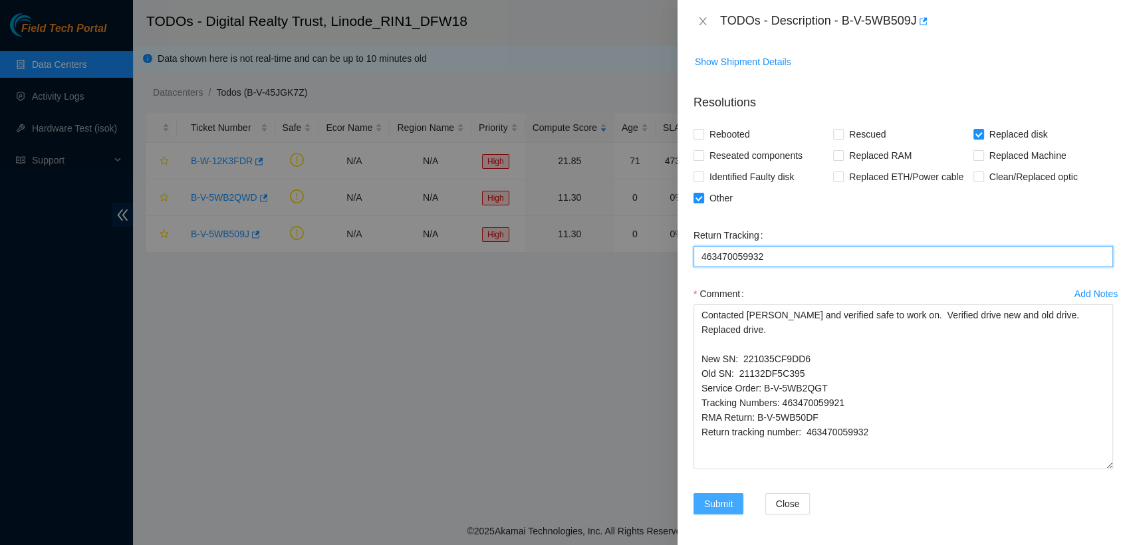
type Tracking "463470059932"
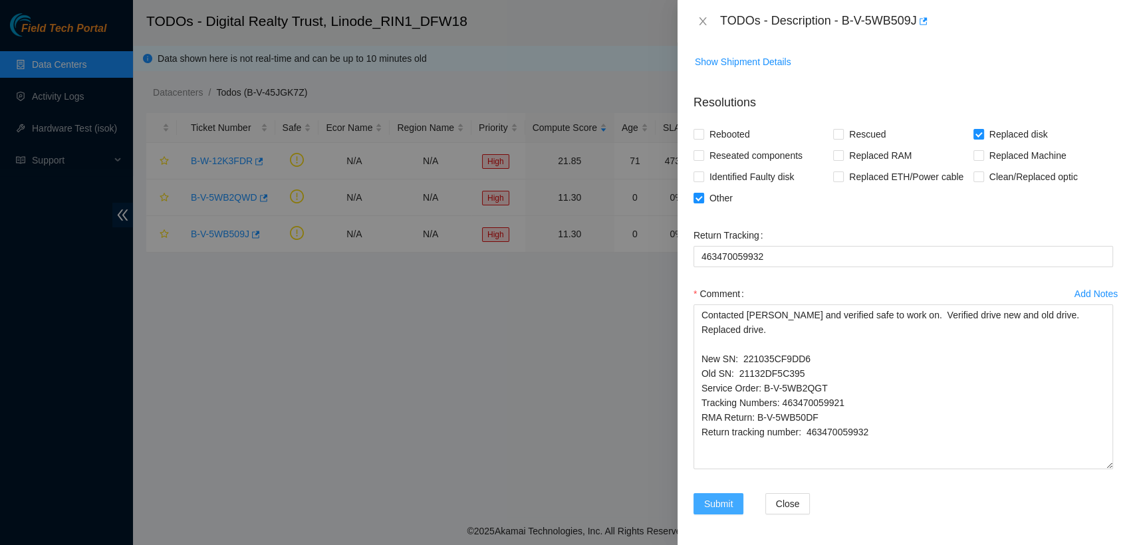
click at [729, 497] on span "Submit" at bounding box center [718, 504] width 29 height 15
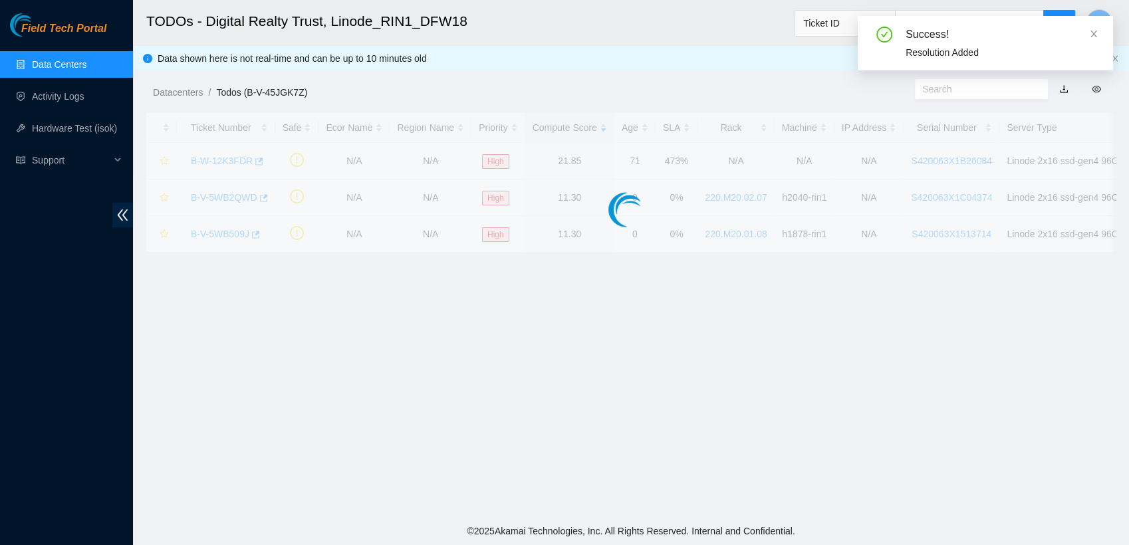
scroll to position [326, 0]
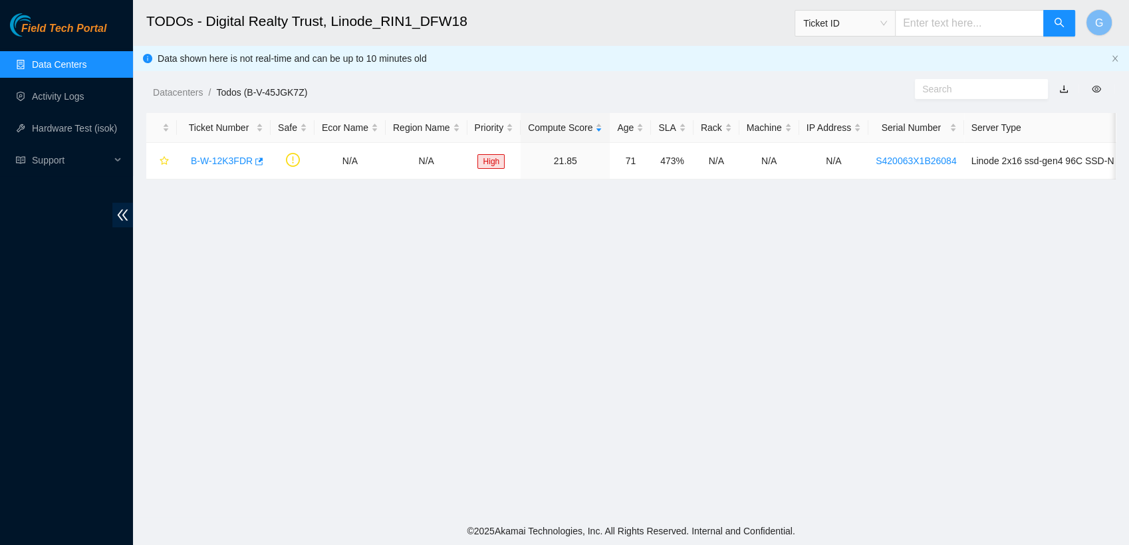
click at [729, 497] on main "TODOs - Digital Realty Trust, Linode_RIN1_DFW18 Ticket ID G Data shown here is …" at bounding box center [631, 258] width 996 height 517
click at [229, 160] on link "B-W-12K3FDR" at bounding box center [222, 161] width 62 height 11
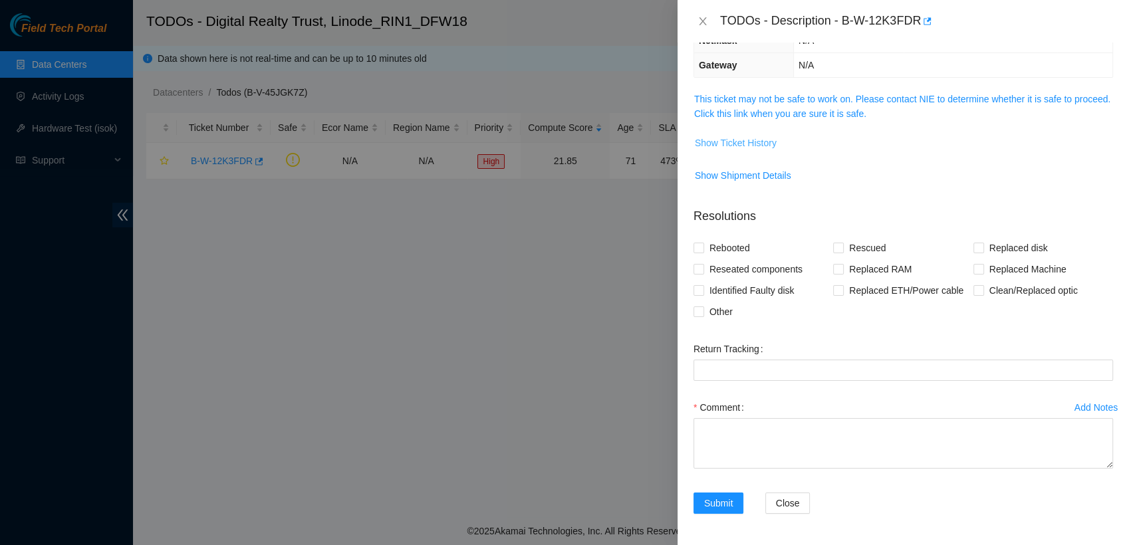
click at [734, 138] on span "Show Ticket History" at bounding box center [736, 143] width 82 height 15
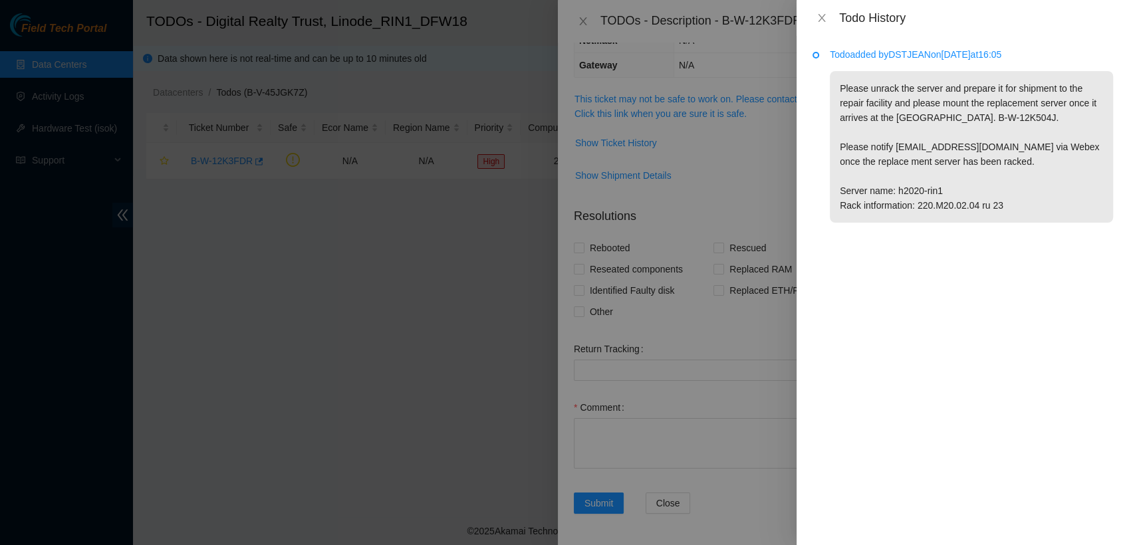
drag, startPoint x: 766, startPoint y: 167, endPoint x: 754, endPoint y: 162, distance: 12.5
click at [754, 162] on div at bounding box center [564, 272] width 1129 height 545
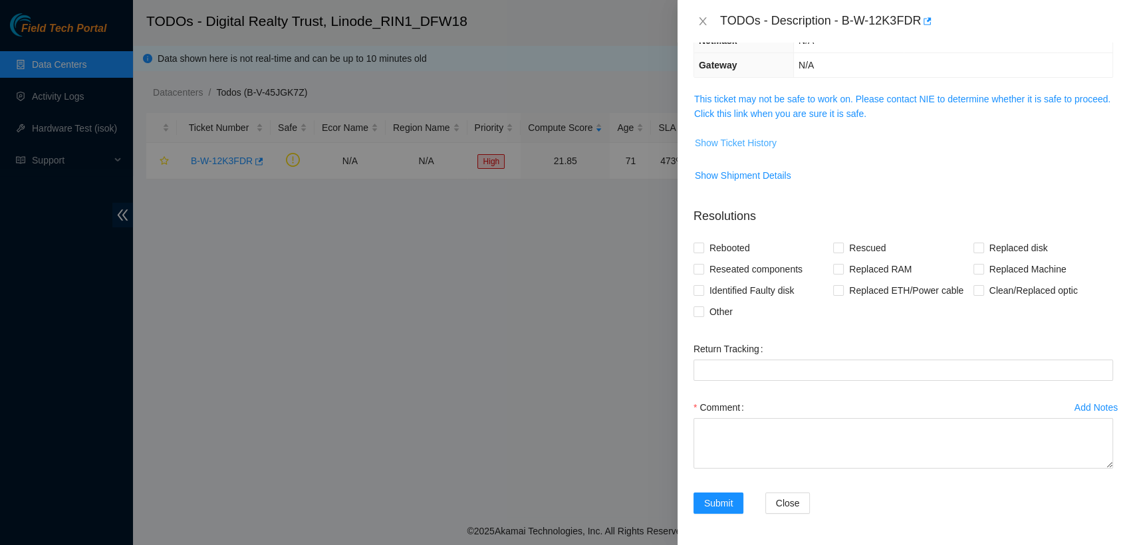
click at [740, 134] on button "Show Ticket History" at bounding box center [735, 142] width 83 height 21
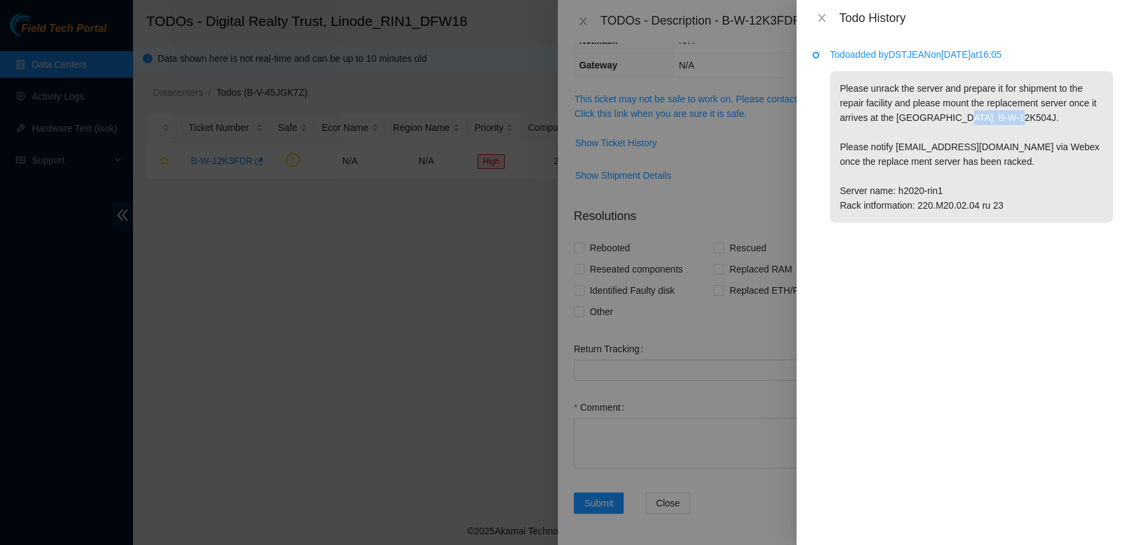
drag, startPoint x: 1003, startPoint y: 113, endPoint x: 948, endPoint y: 118, distance: 55.4
click at [948, 118] on p "Please unrack the server and prepare it for shipment to the repair facility and…" at bounding box center [971, 147] width 283 height 152
copy p "B-W-12K504J"
click at [743, 122] on div at bounding box center [564, 272] width 1129 height 545
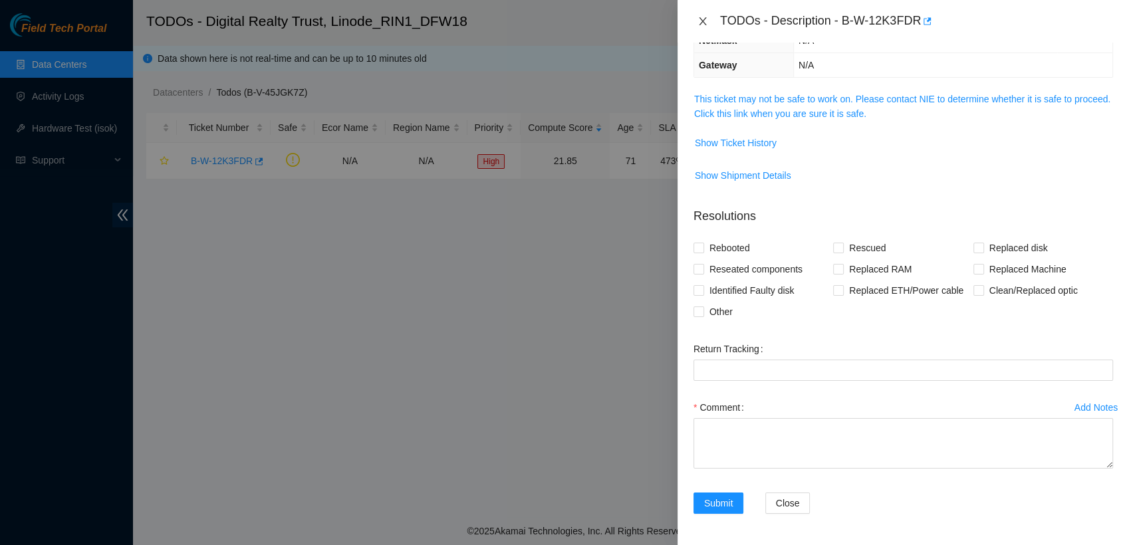
click at [699, 26] on icon "close" at bounding box center [702, 21] width 11 height 11
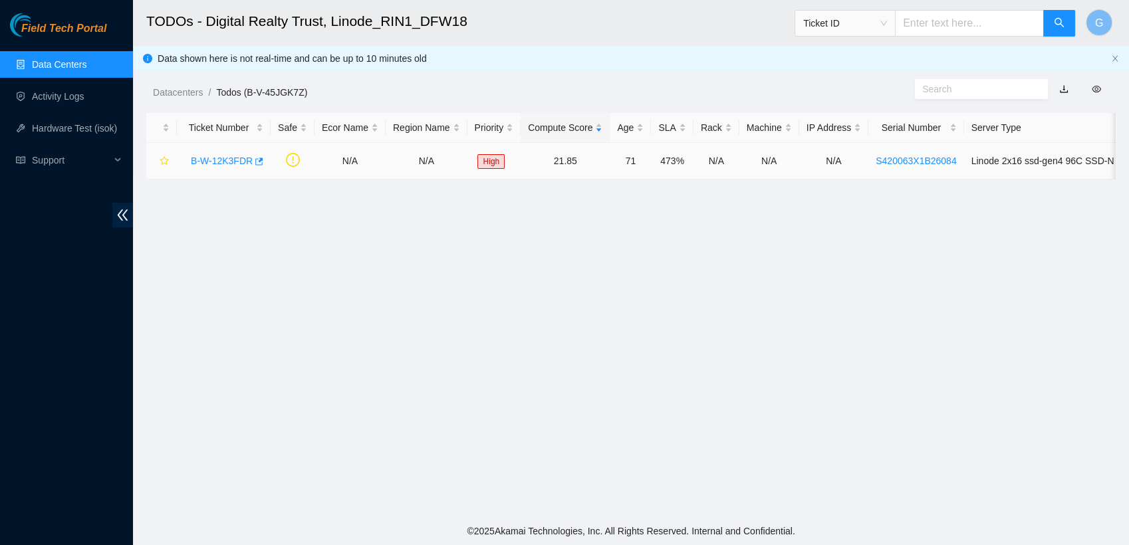
scroll to position [212, 0]
click at [935, 10] on input "text" at bounding box center [969, 23] width 149 height 27
paste input "B-W-12K504J"
type input "B-W-12K504J"
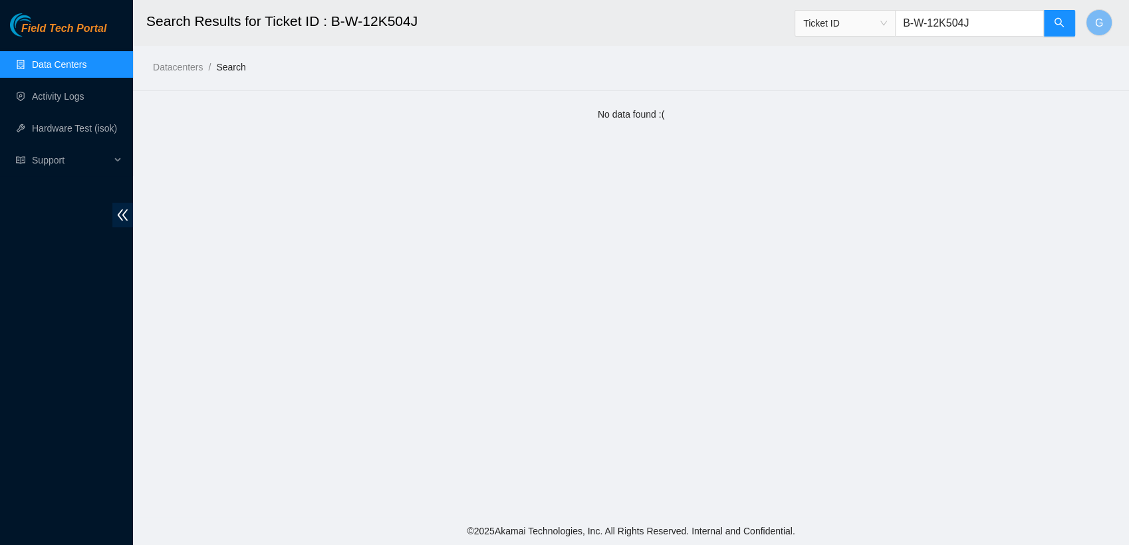
drag, startPoint x: 989, startPoint y: 33, endPoint x: 750, endPoint y: 17, distance: 239.2
click at [750, 17] on header "Search Results for Ticket ID : B-W-12K504J Ticket ID B-W-12K504J G" at bounding box center [697, 23] width 1129 height 46
click at [86, 64] on link "Data Centers" at bounding box center [59, 64] width 55 height 11
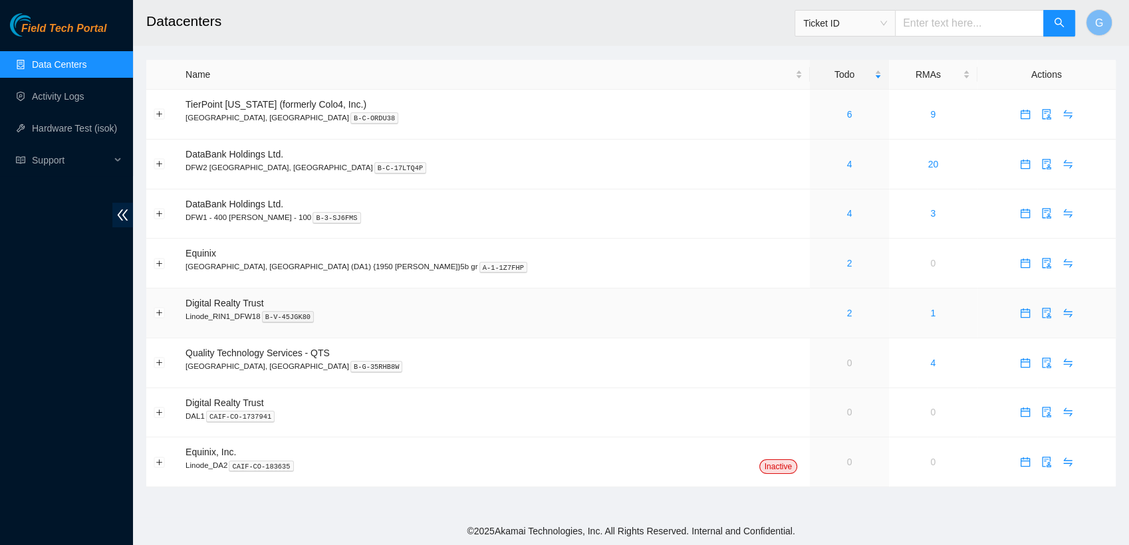
click at [817, 316] on div "2" at bounding box center [849, 313] width 64 height 15
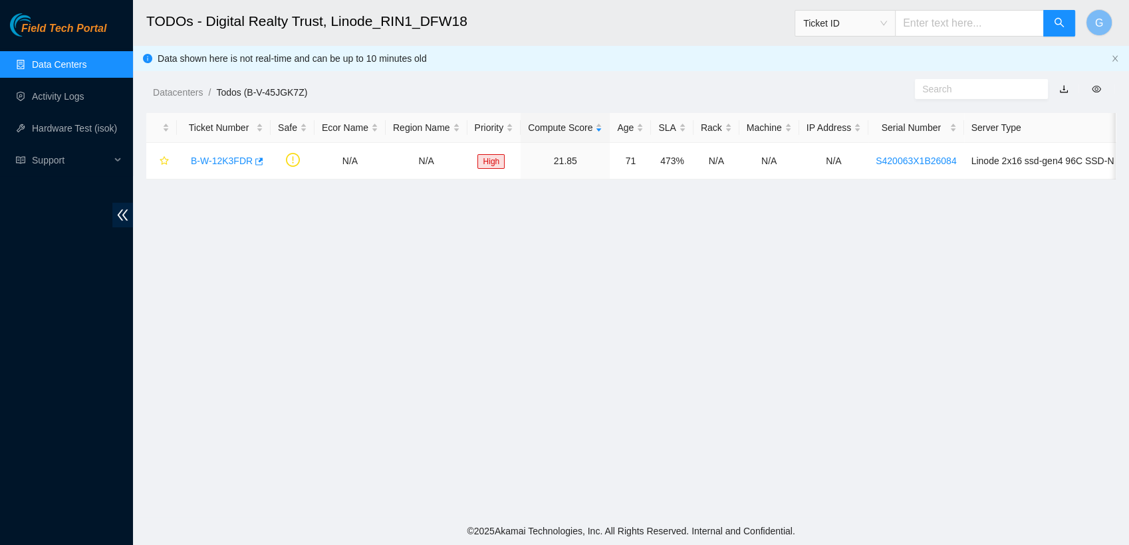
click at [64, 64] on link "Data Centers" at bounding box center [59, 64] width 55 height 11
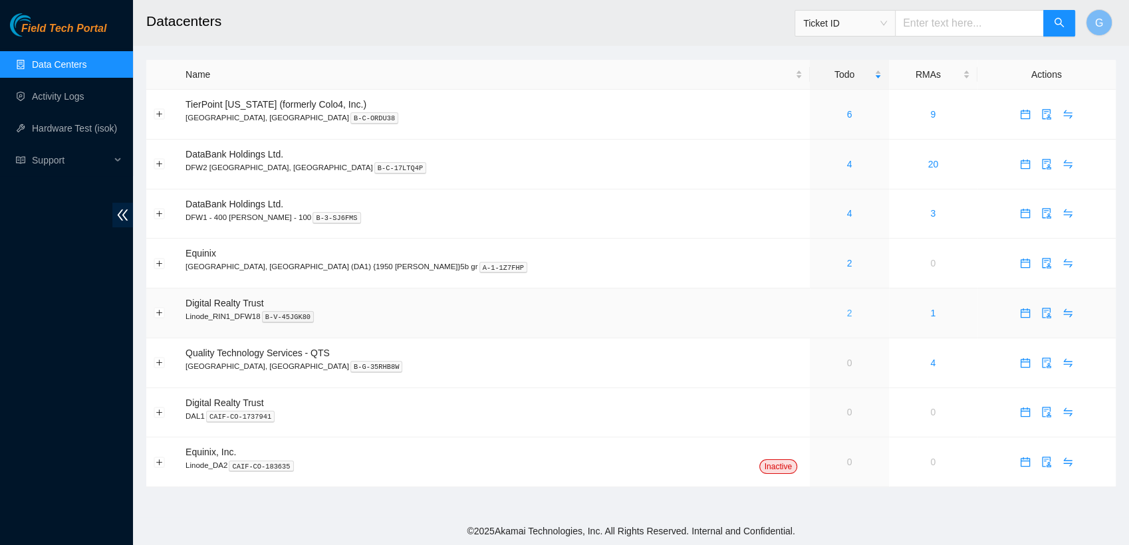
click at [847, 316] on link "2" at bounding box center [849, 313] width 5 height 11
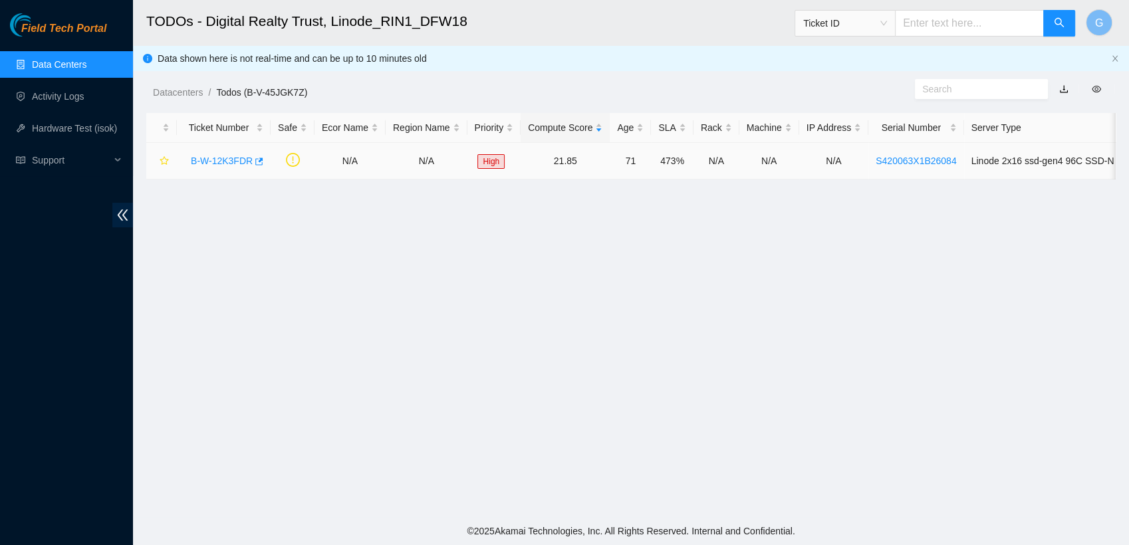
click at [244, 157] on link "B-W-12K3FDR" at bounding box center [222, 161] width 62 height 11
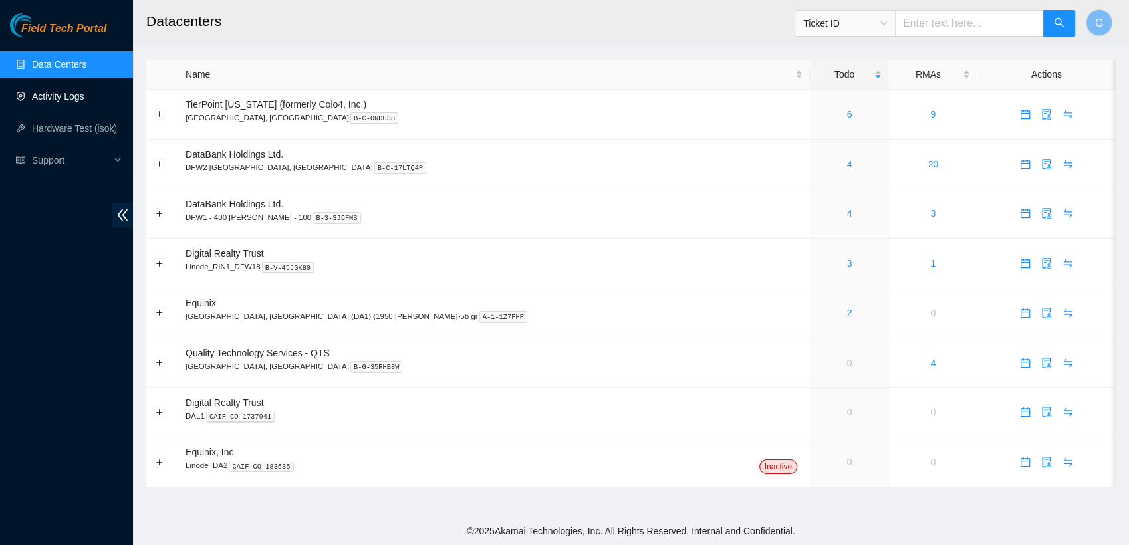
click at [74, 100] on link "Activity Logs" at bounding box center [58, 96] width 53 height 11
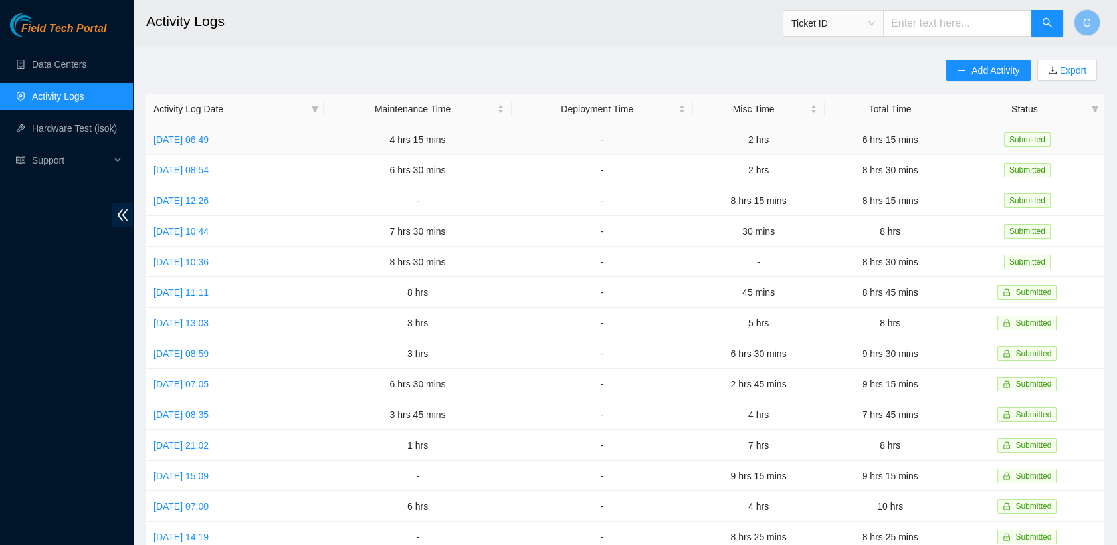
click at [224, 146] on td "Tue, 30 Sep 2025 06:49" at bounding box center [234, 139] width 177 height 31
click at [209, 140] on link "Tue, 30 Sep 2025 06:49" at bounding box center [181, 139] width 55 height 11
